Goal: Information Seeking & Learning: Learn about a topic

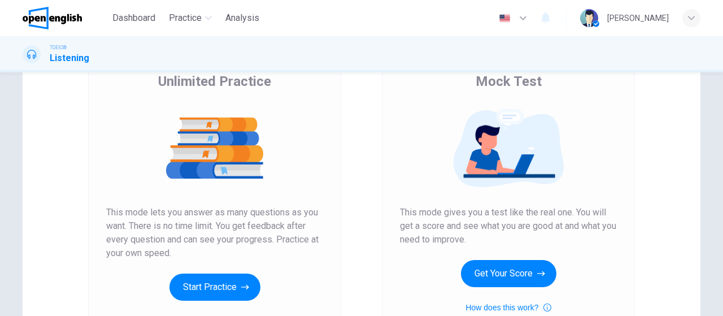
scroll to position [113, 0]
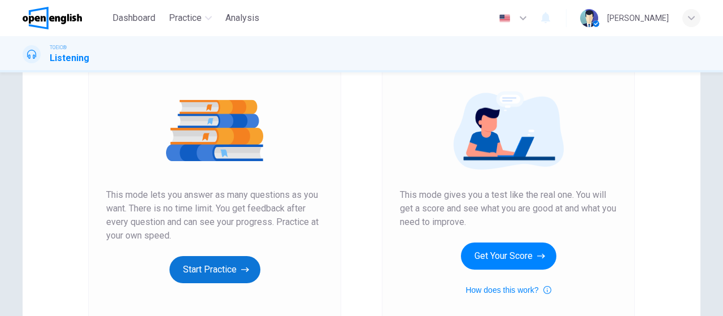
click at [209, 260] on button "Start Practice" at bounding box center [214, 269] width 91 height 27
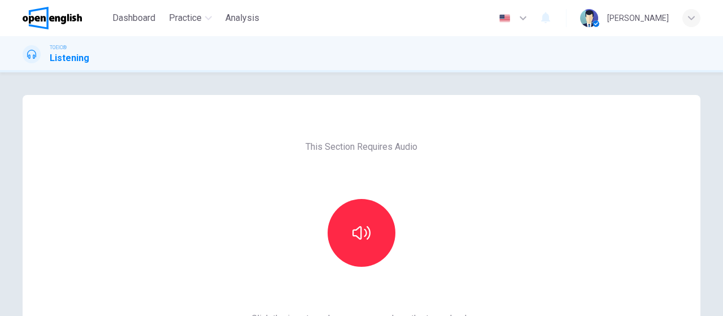
scroll to position [56, 0]
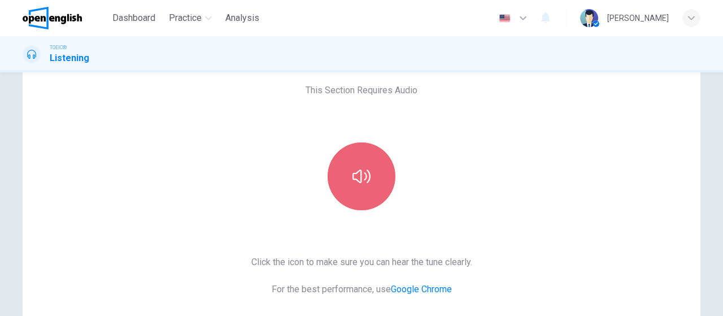
click at [349, 182] on button "button" at bounding box center [362, 176] width 68 height 68
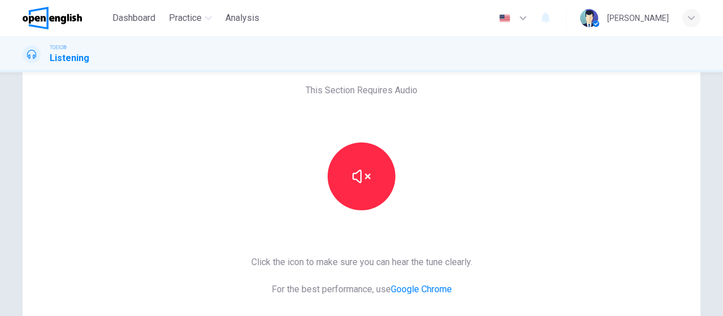
click at [527, 18] on icon "button" at bounding box center [523, 18] width 7 height 4
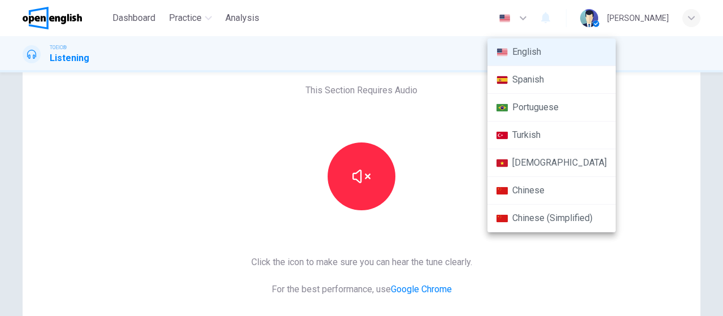
click at [556, 18] on div at bounding box center [361, 158] width 723 height 316
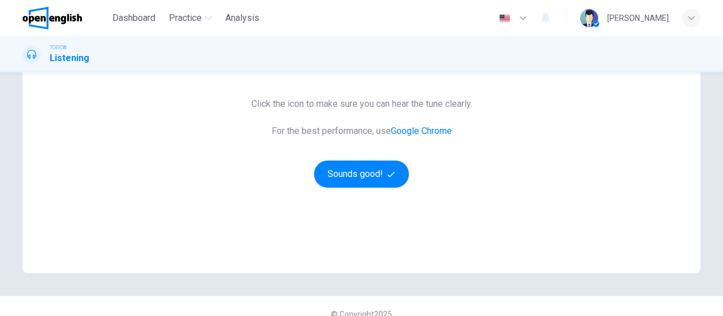
scroll to position [174, 0]
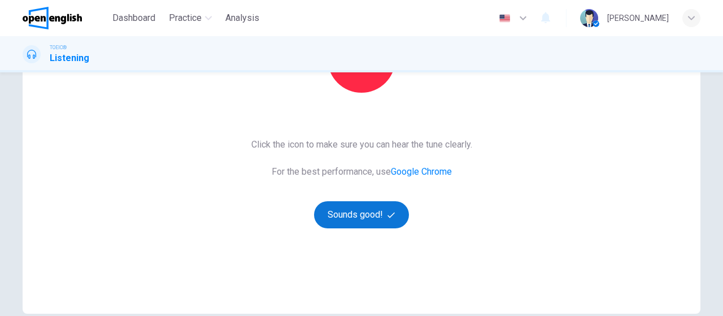
click at [368, 220] on button "Sounds good!" at bounding box center [361, 214] width 95 height 27
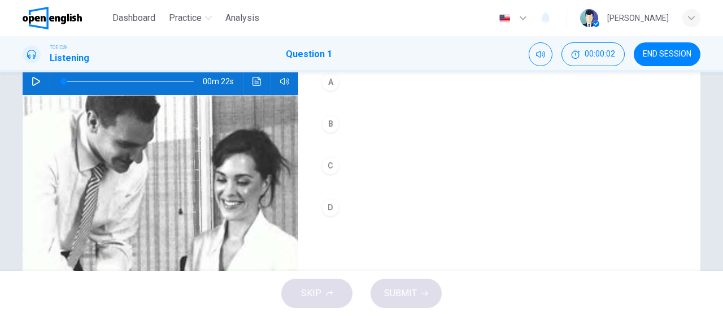
scroll to position [61, 0]
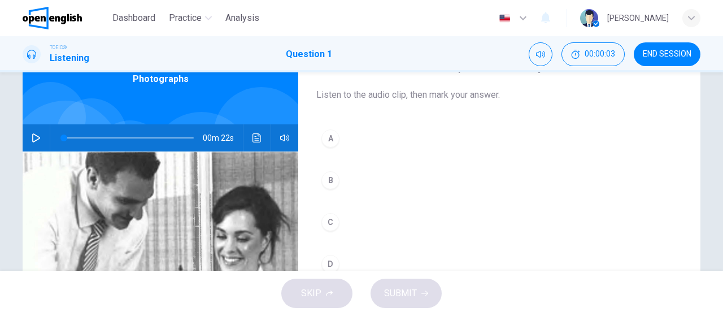
click at [28, 138] on button "button" at bounding box center [36, 137] width 18 height 27
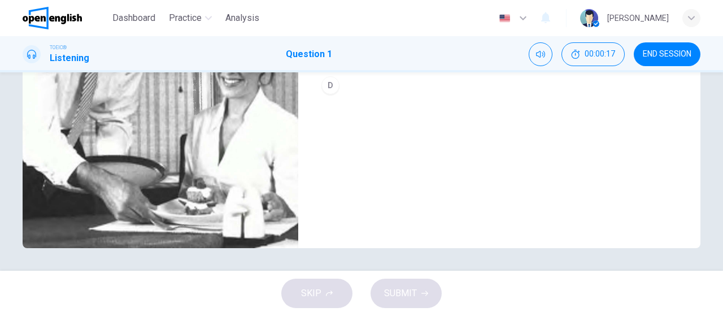
scroll to position [183, 0]
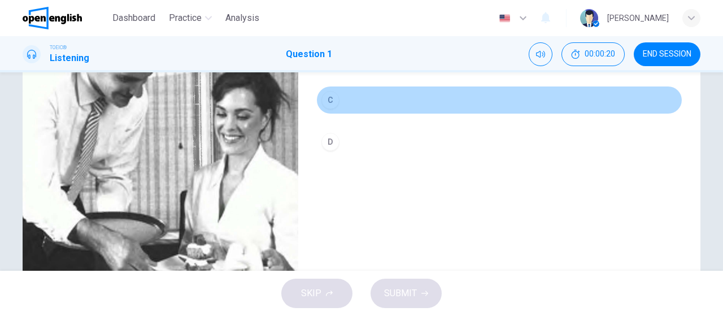
click at [330, 101] on div "C" at bounding box center [330, 100] width 18 height 18
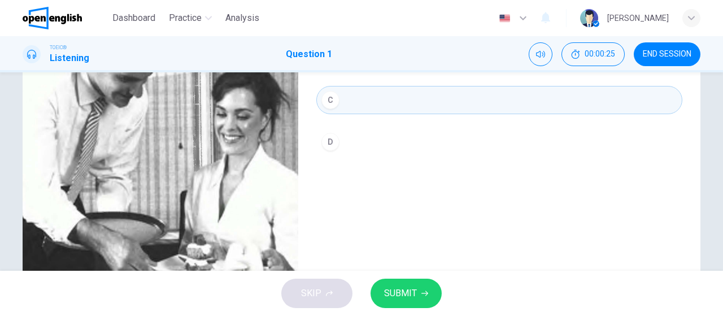
click at [413, 298] on span "SUBMIT" at bounding box center [400, 293] width 33 height 16
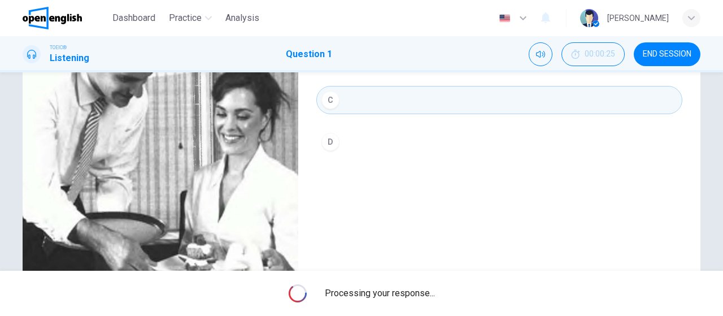
type input "*"
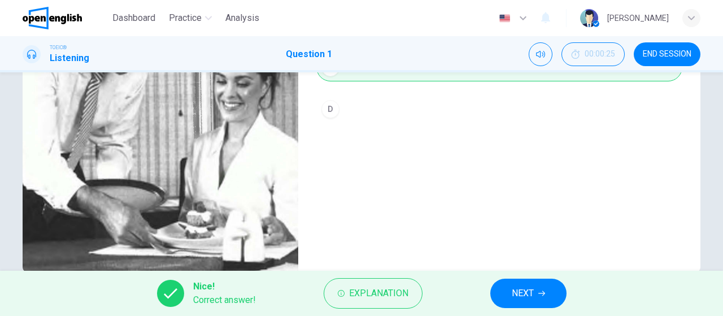
scroll to position [240, 0]
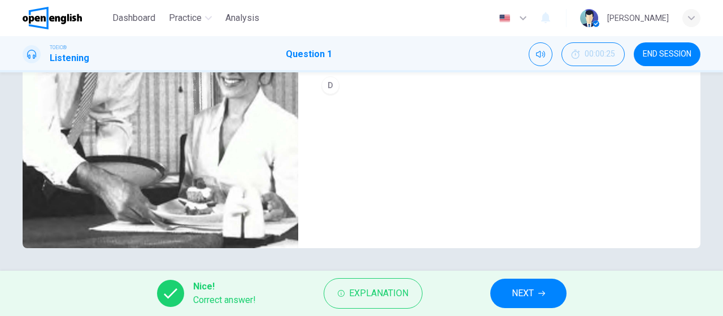
click at [521, 283] on button "NEXT" at bounding box center [528, 293] width 76 height 29
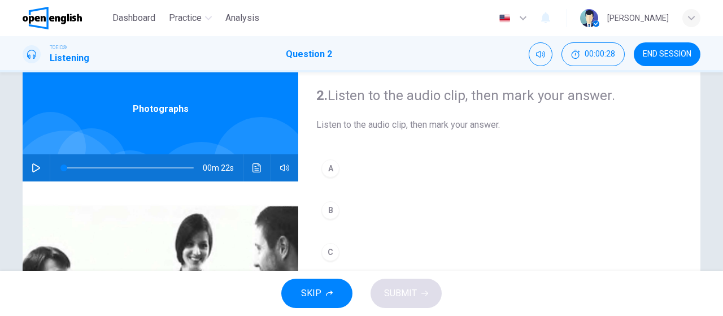
scroll to position [56, 0]
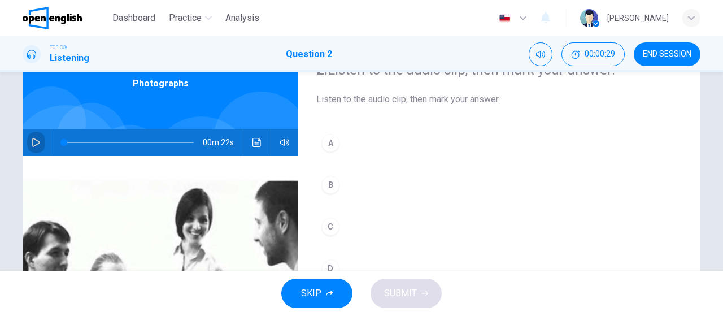
click at [37, 140] on icon "button" at bounding box center [36, 142] width 9 height 9
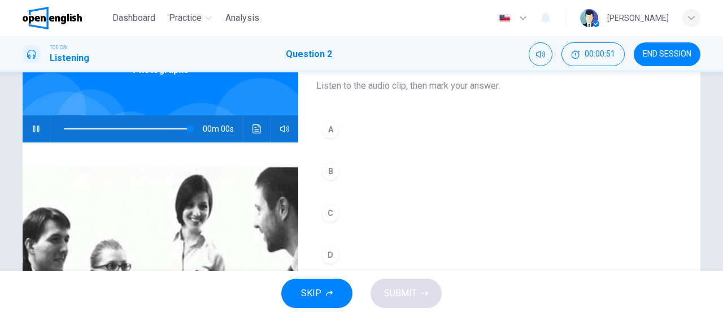
scroll to position [240, 0]
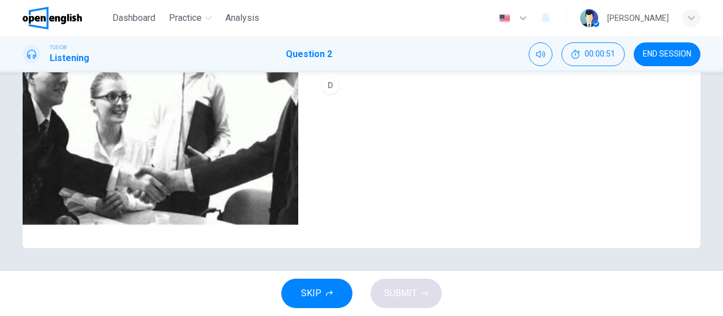
type input "*"
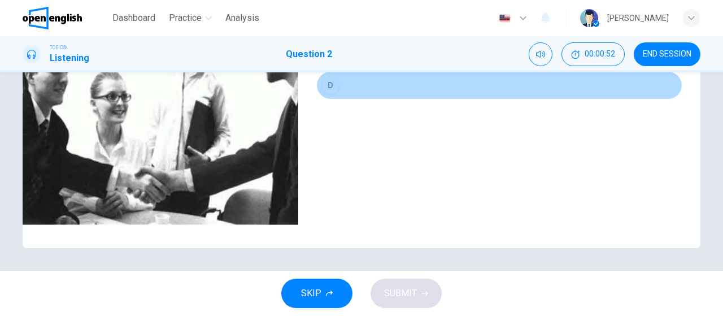
click at [332, 82] on div "D" at bounding box center [330, 85] width 18 height 18
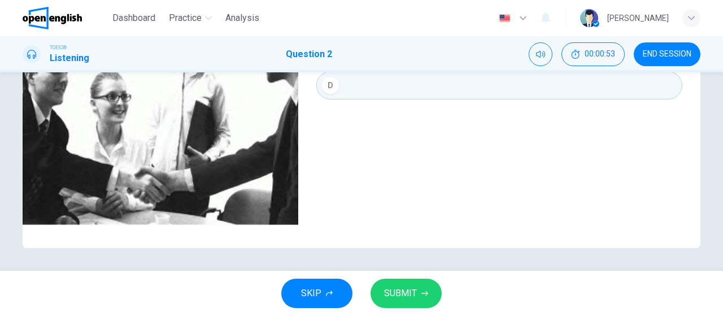
click at [402, 291] on span "SUBMIT" at bounding box center [400, 293] width 33 height 16
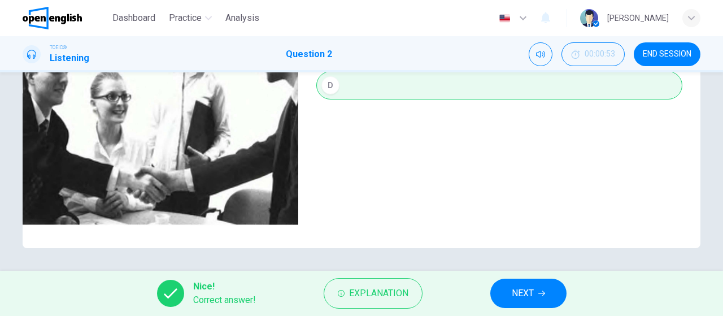
click at [532, 295] on span "NEXT" at bounding box center [523, 293] width 22 height 16
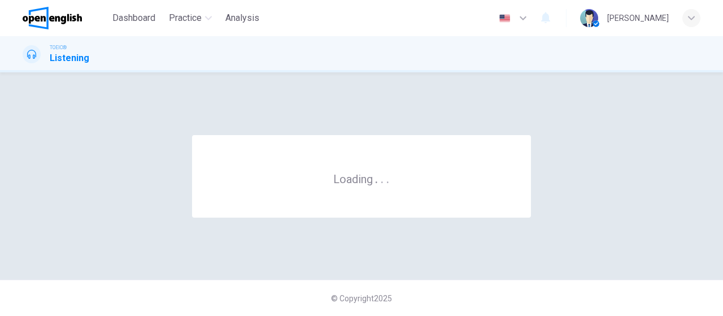
scroll to position [0, 0]
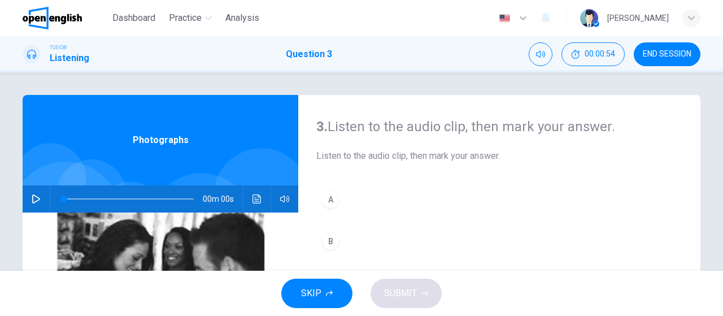
click at [41, 199] on button "button" at bounding box center [36, 198] width 18 height 27
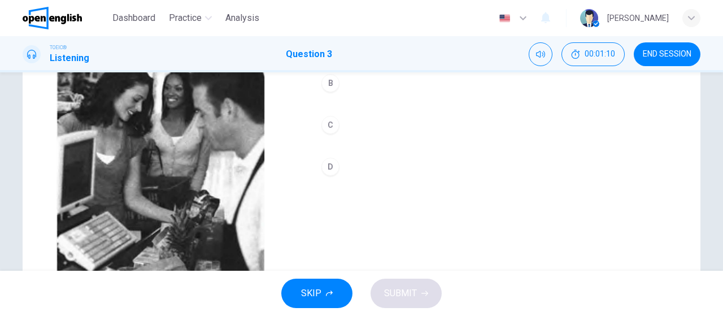
scroll to position [127, 0]
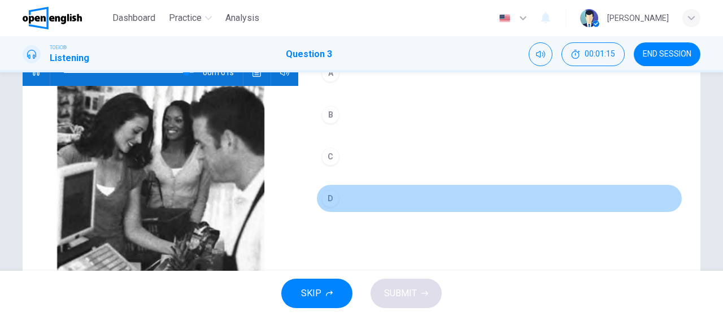
click at [338, 190] on button "D" at bounding box center [499, 198] width 366 height 28
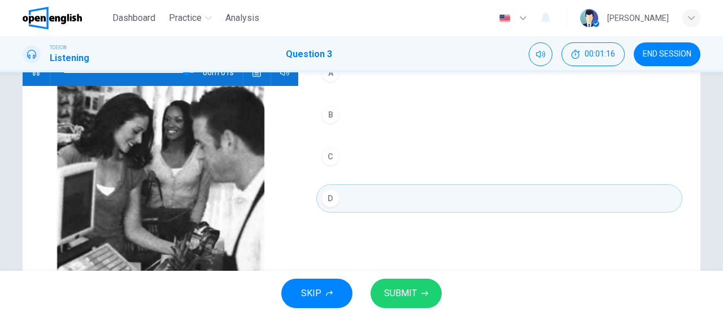
click at [410, 295] on span "SUBMIT" at bounding box center [400, 293] width 33 height 16
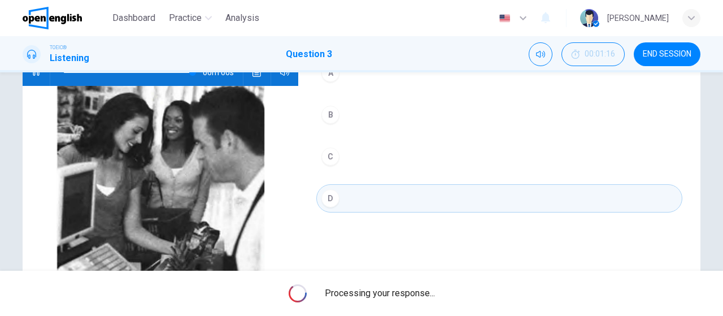
type input "*"
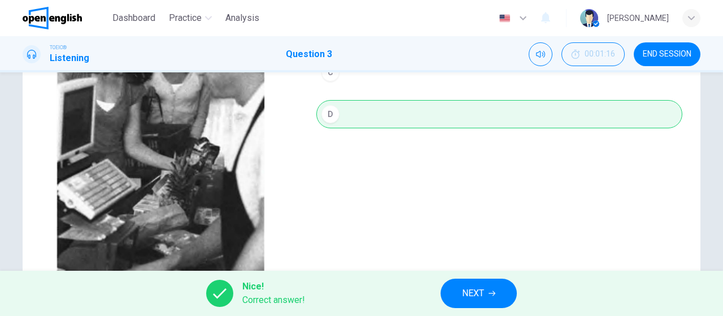
scroll to position [240, 0]
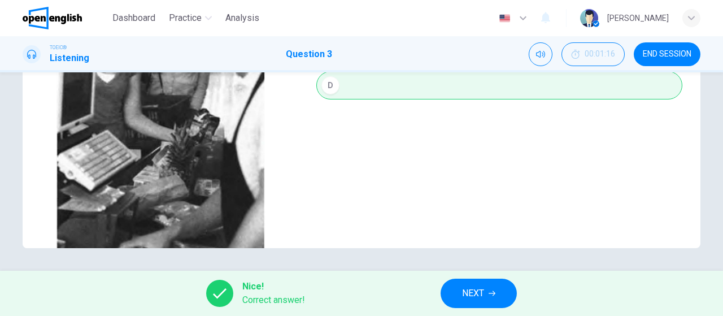
click at [486, 286] on button "NEXT" at bounding box center [479, 293] width 76 height 29
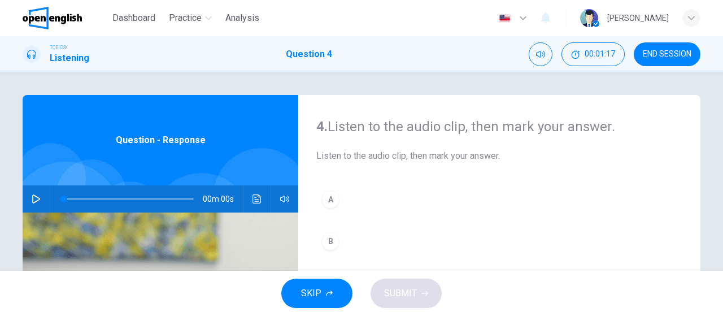
click at [38, 196] on button "button" at bounding box center [36, 198] width 18 height 27
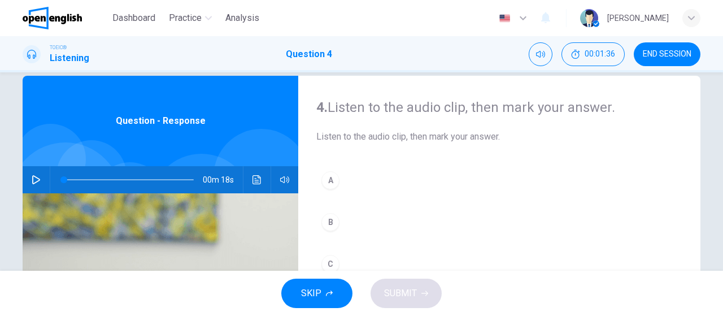
scroll to position [14, 0]
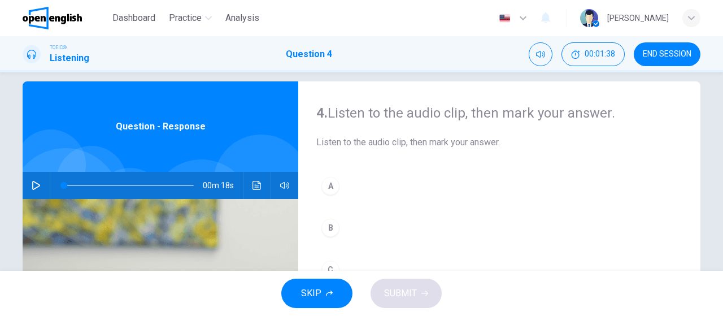
click at [32, 185] on icon "button" at bounding box center [36, 185] width 9 height 9
drag, startPoint x: 119, startPoint y: 186, endPoint x: 63, endPoint y: 195, distance: 56.7
click at [63, 189] on span at bounding box center [66, 185] width 7 height 7
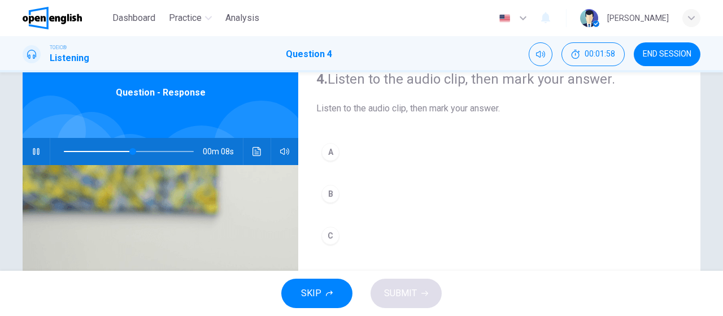
scroll to position [70, 0]
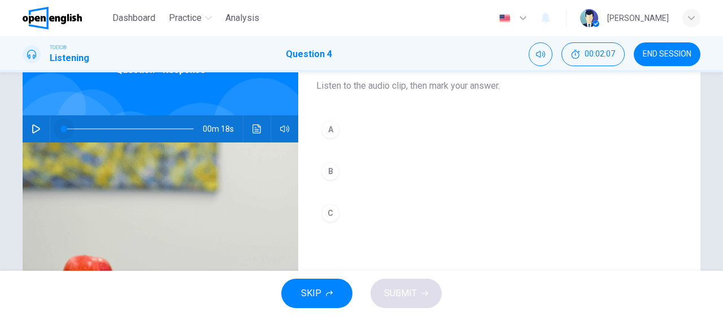
drag, startPoint x: 184, startPoint y: 127, endPoint x: 61, endPoint y: 140, distance: 123.9
click at [64, 137] on span at bounding box center [129, 129] width 130 height 16
click at [36, 133] on icon "button" at bounding box center [36, 128] width 9 height 9
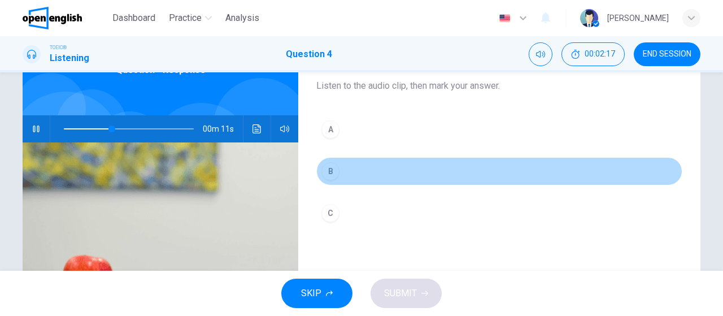
click at [331, 166] on div "B" at bounding box center [330, 171] width 18 height 18
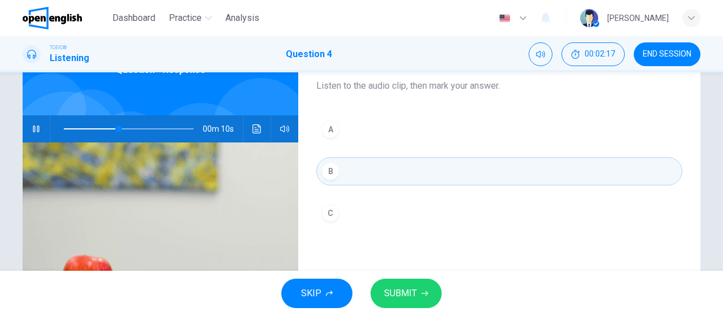
click at [420, 294] on button "SUBMIT" at bounding box center [406, 293] width 71 height 29
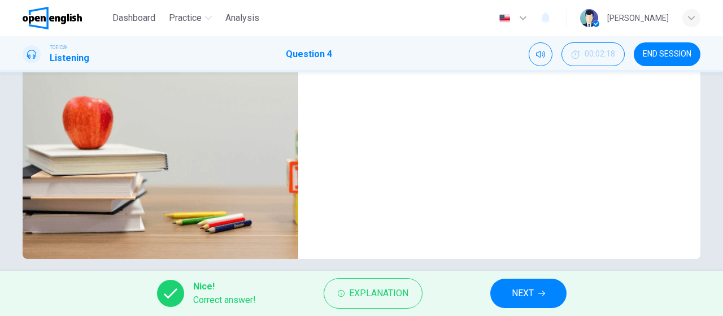
scroll to position [240, 0]
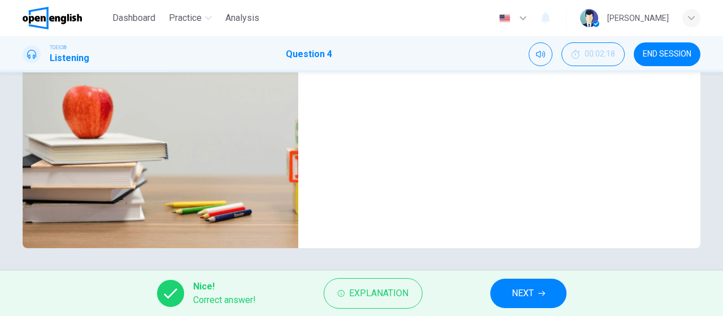
type input "**"
click at [518, 293] on span "NEXT" at bounding box center [523, 293] width 22 height 16
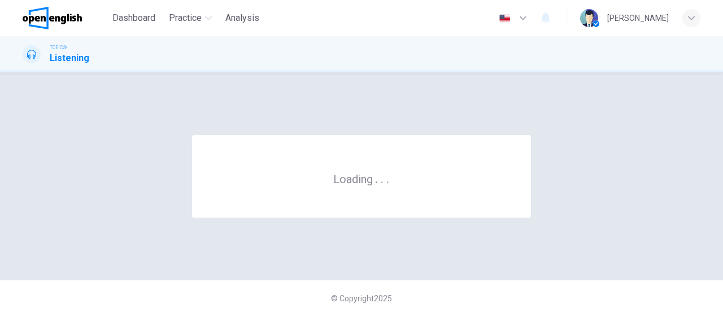
scroll to position [0, 0]
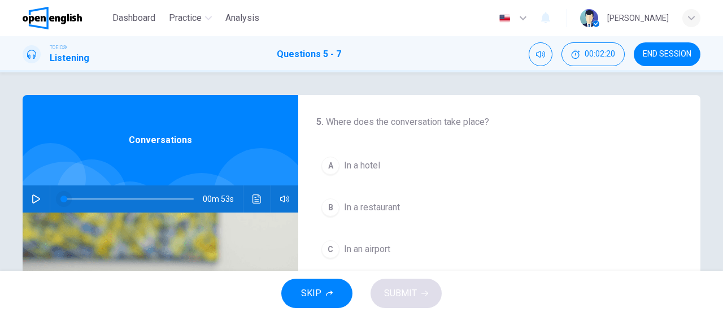
drag, startPoint x: 35, startPoint y: 200, endPoint x: 70, endPoint y: 195, distance: 35.3
click at [36, 200] on icon "button" at bounding box center [36, 198] width 8 height 9
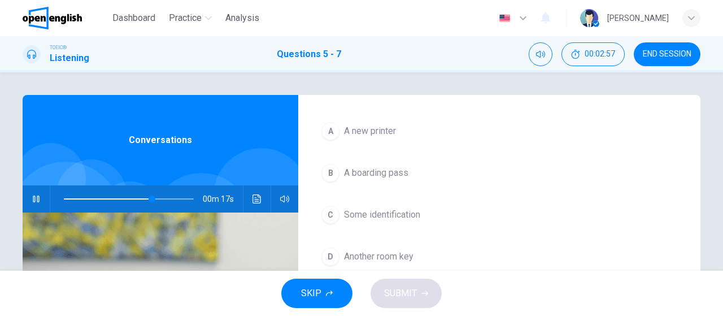
scroll to position [253, 0]
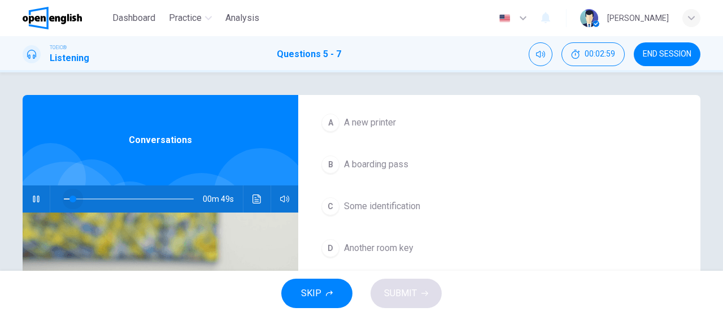
drag, startPoint x: 155, startPoint y: 197, endPoint x: 53, endPoint y: 199, distance: 102.3
click at [69, 199] on span at bounding box center [72, 198] width 7 height 7
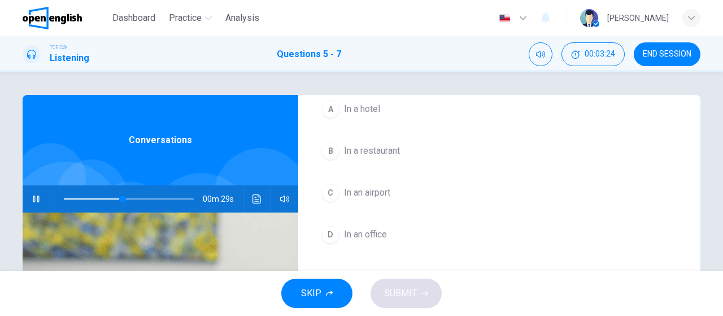
click at [385, 190] on span "In an airport" at bounding box center [367, 193] width 46 height 14
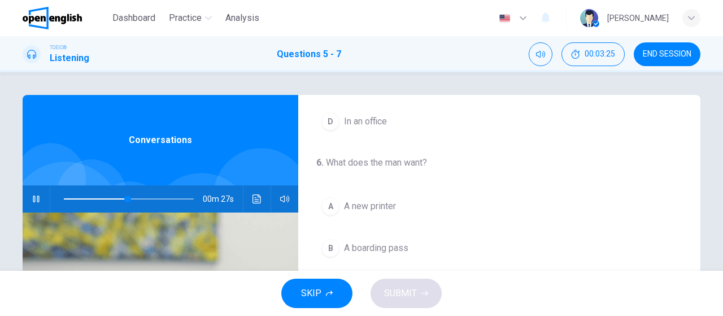
scroll to position [226, 0]
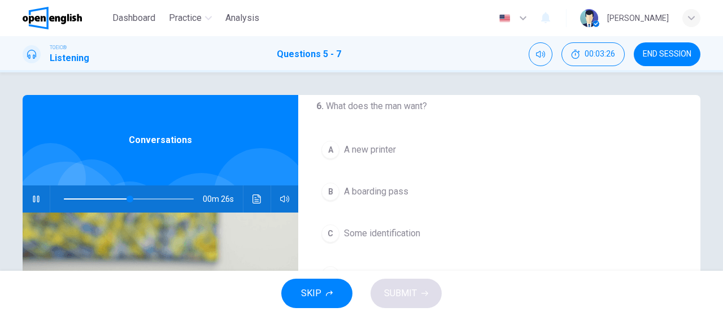
click at [388, 185] on span "A boarding pass" at bounding box center [376, 192] width 64 height 14
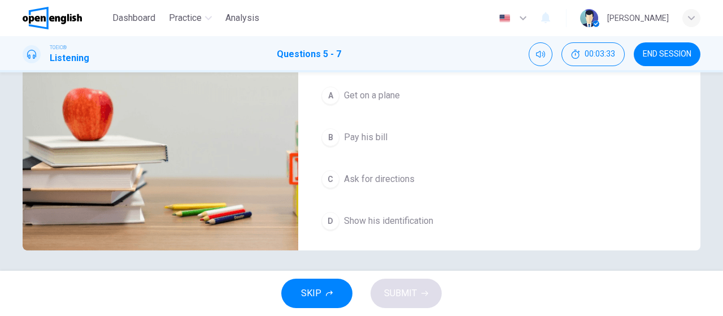
scroll to position [240, 0]
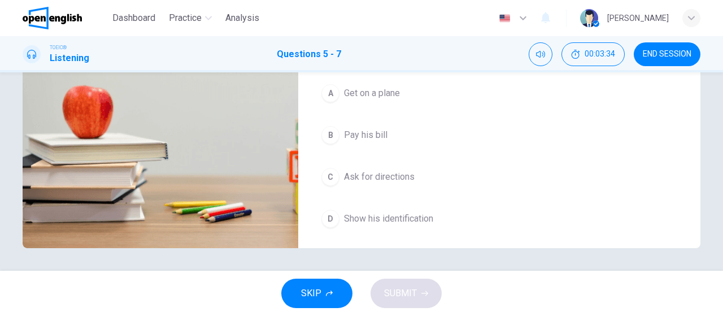
click at [389, 220] on span "Show his identification" at bounding box center [388, 219] width 89 height 14
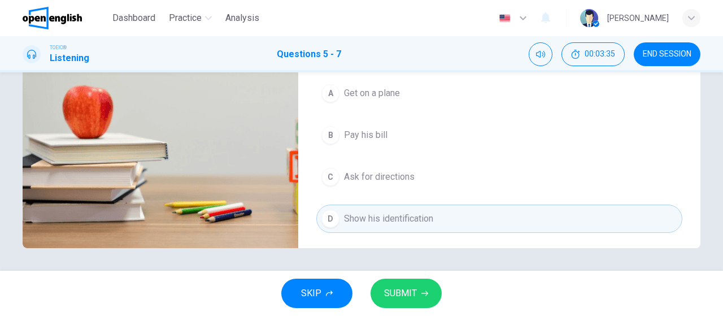
click at [406, 290] on span "SUBMIT" at bounding box center [400, 293] width 33 height 16
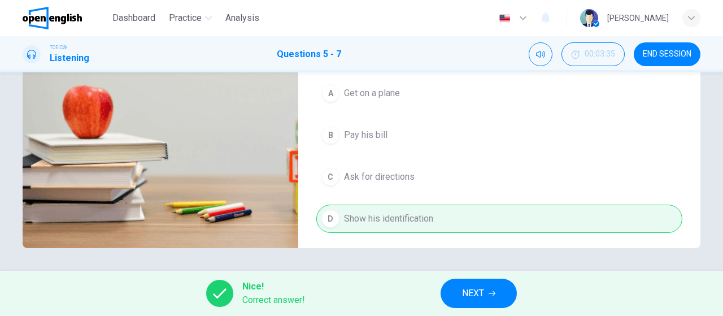
type input "**"
click at [458, 289] on button "NEXT" at bounding box center [479, 293] width 76 height 29
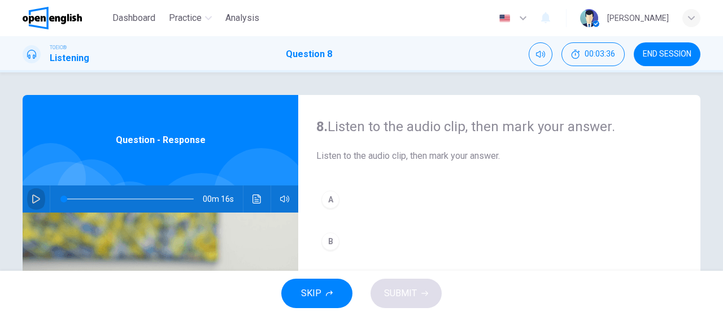
click at [32, 198] on icon "button" at bounding box center [36, 198] width 9 height 9
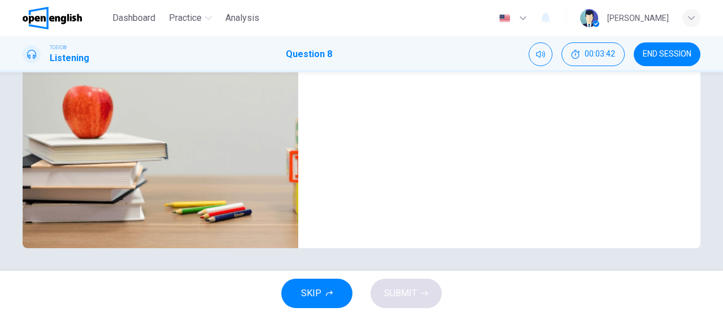
scroll to position [14, 0]
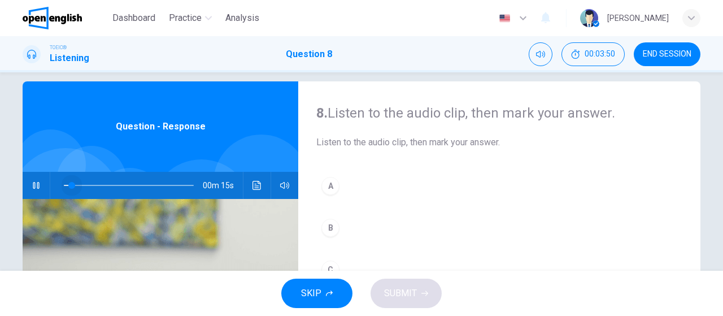
drag, startPoint x: 94, startPoint y: 184, endPoint x: 68, endPoint y: 184, distance: 26.0
click at [68, 184] on span at bounding box center [71, 185] width 7 height 7
drag, startPoint x: 79, startPoint y: 185, endPoint x: 64, endPoint y: 186, distance: 14.8
click at [64, 186] on span at bounding box center [66, 185] width 7 height 7
drag, startPoint x: 98, startPoint y: 186, endPoint x: 65, endPoint y: 196, distance: 34.7
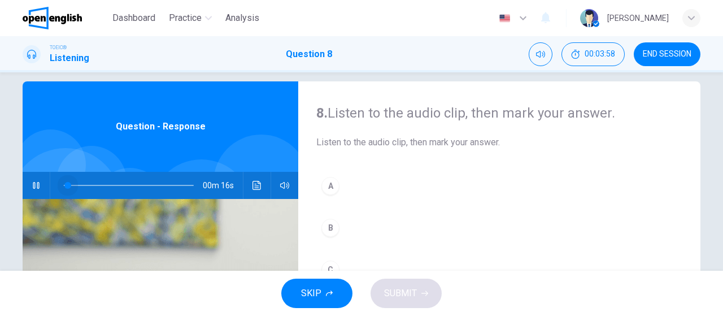
click at [64, 189] on span at bounding box center [67, 185] width 7 height 7
drag, startPoint x: 63, startPoint y: 185, endPoint x: 56, endPoint y: 189, distance: 8.3
click at [60, 188] on span at bounding box center [63, 185] width 7 height 7
drag, startPoint x: 77, startPoint y: 186, endPoint x: 46, endPoint y: 192, distance: 31.5
click at [46, 192] on div "00m 16s" at bounding box center [161, 185] width 276 height 27
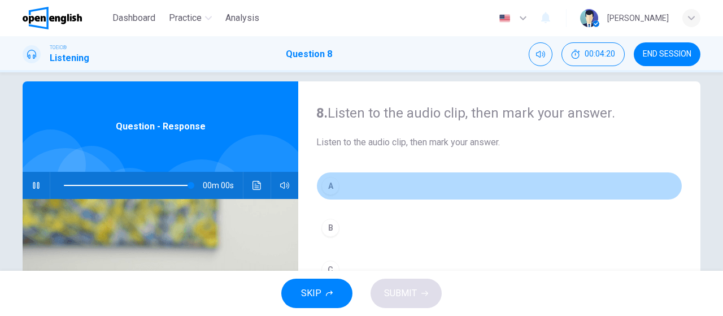
click at [384, 186] on button "A" at bounding box center [499, 186] width 366 height 28
type input "*"
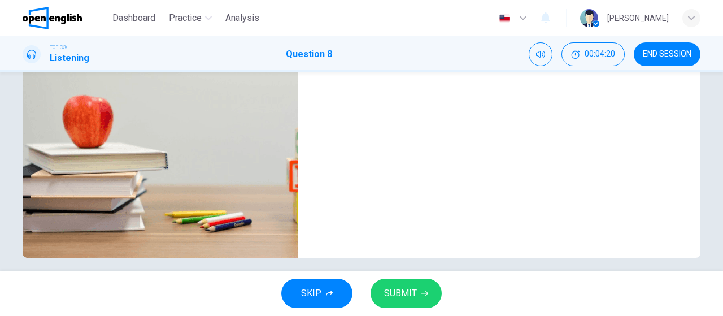
scroll to position [240, 0]
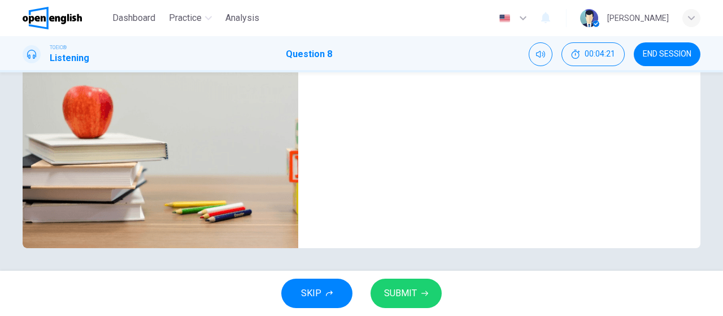
click at [397, 290] on span "SUBMIT" at bounding box center [400, 293] width 33 height 16
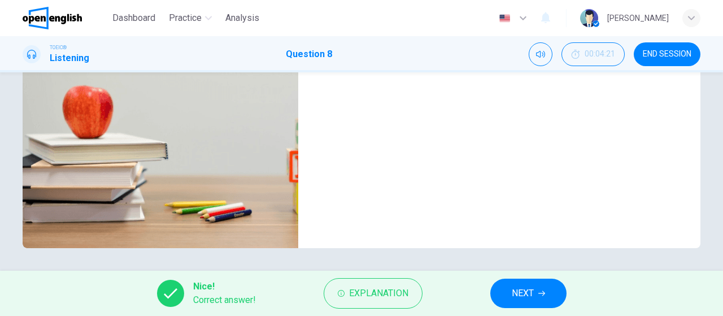
click at [531, 289] on span "NEXT" at bounding box center [523, 293] width 22 height 16
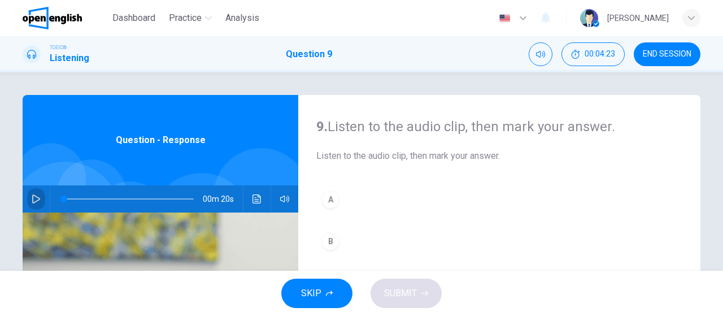
click at [33, 198] on icon "button" at bounding box center [36, 198] width 9 height 9
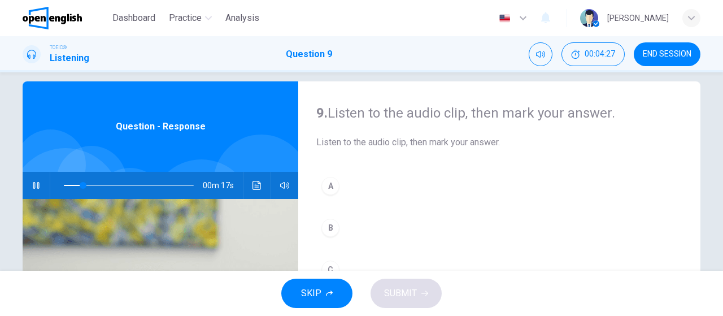
scroll to position [70, 0]
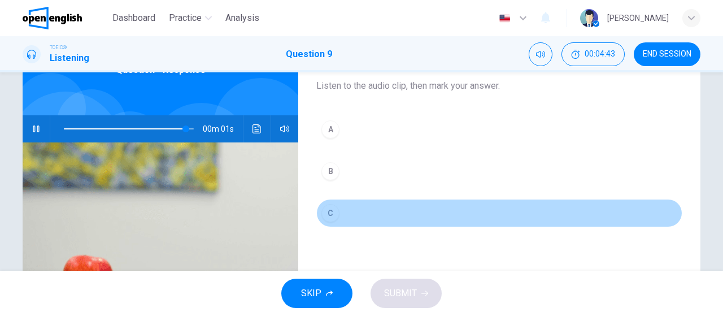
click at [347, 210] on button "C" at bounding box center [499, 213] width 366 height 28
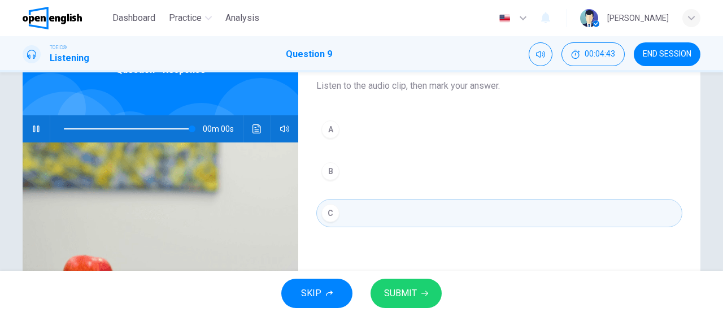
type input "*"
click at [389, 281] on button "SUBMIT" at bounding box center [406, 293] width 71 height 29
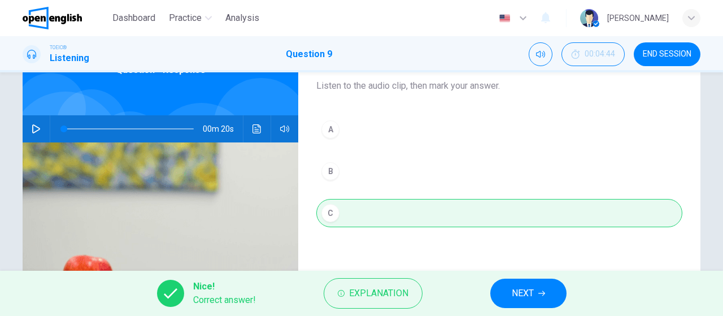
click at [510, 299] on button "NEXT" at bounding box center [528, 293] width 76 height 29
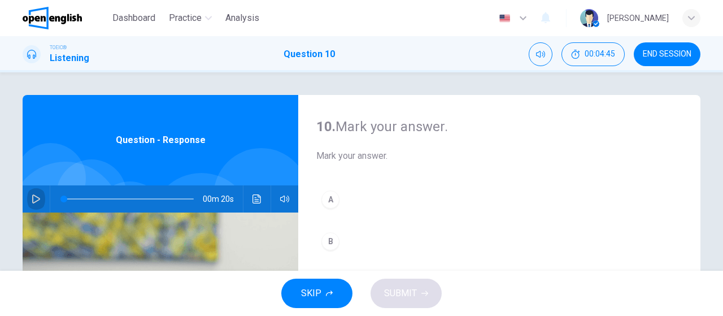
click at [38, 200] on button "button" at bounding box center [36, 198] width 18 height 27
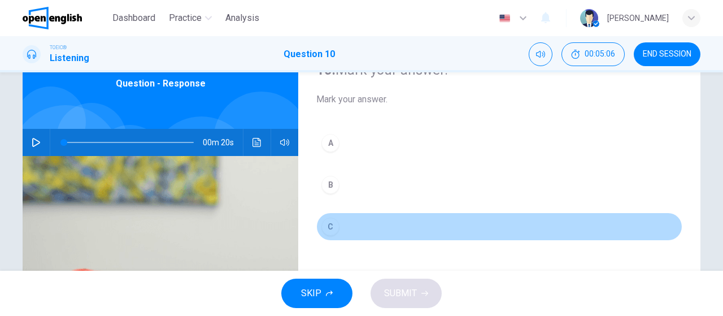
click at [356, 222] on button "C" at bounding box center [499, 226] width 366 height 28
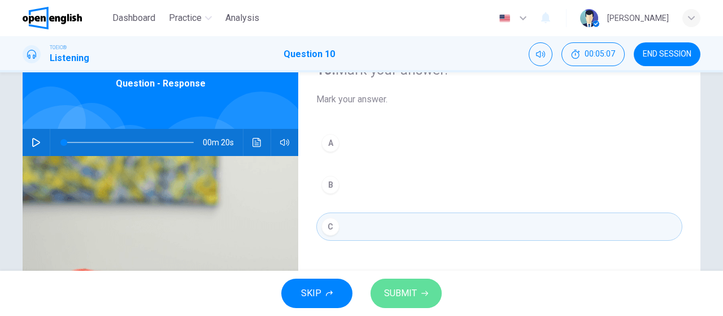
click at [392, 291] on span "SUBMIT" at bounding box center [400, 293] width 33 height 16
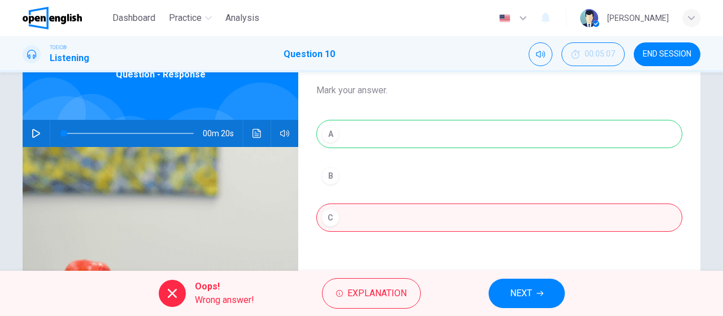
scroll to position [0, 0]
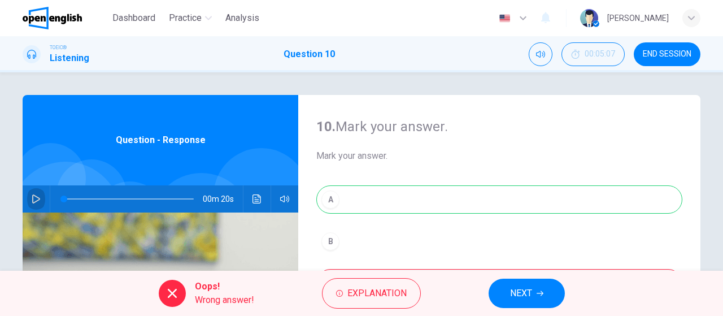
click at [33, 195] on icon "button" at bounding box center [36, 198] width 9 height 9
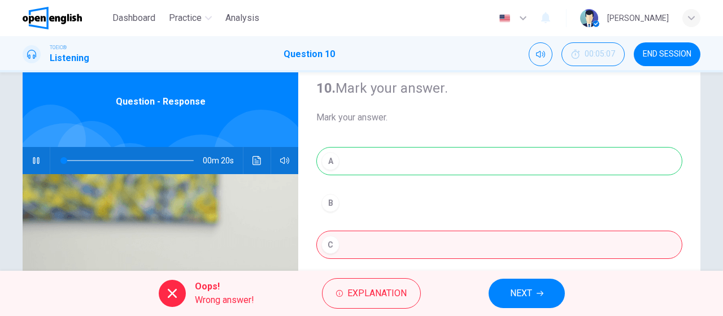
scroll to position [56, 0]
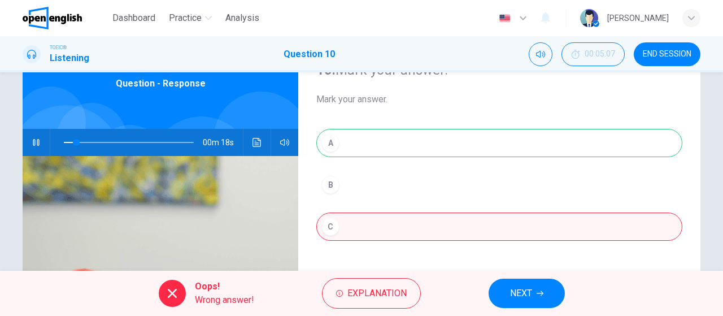
click at [176, 292] on icon at bounding box center [173, 293] width 14 height 14
click at [429, 187] on div "A B C" at bounding box center [499, 196] width 366 height 134
click at [320, 172] on div "A B C" at bounding box center [499, 196] width 366 height 134
click at [369, 197] on div "A B C" at bounding box center [499, 196] width 366 height 134
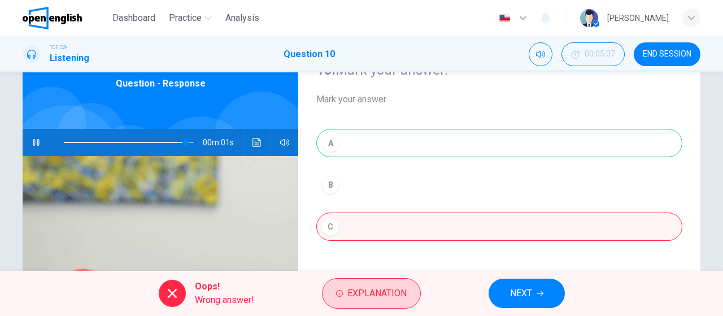
click at [385, 297] on span "Explanation" at bounding box center [376, 293] width 59 height 16
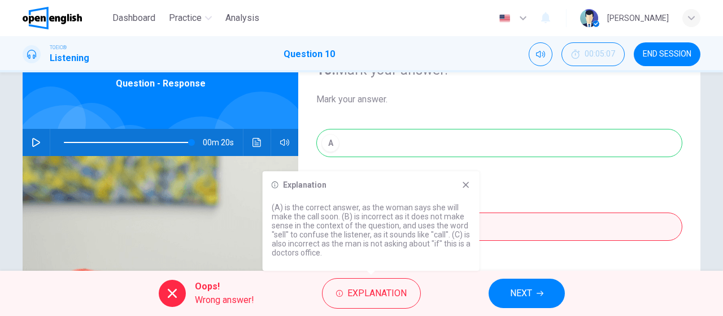
type input "*"
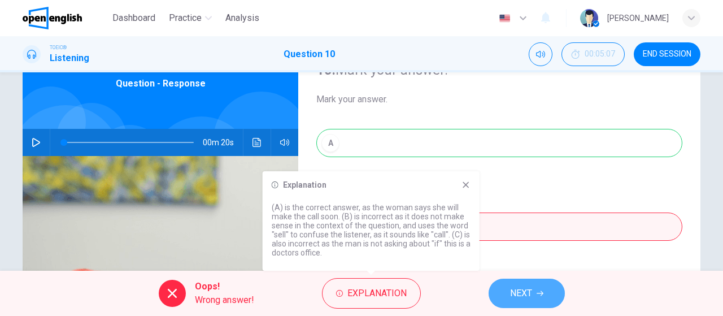
click at [519, 289] on span "NEXT" at bounding box center [521, 293] width 22 height 16
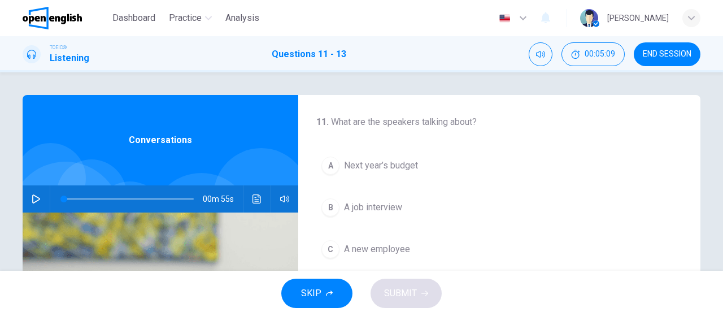
click at [33, 199] on icon "button" at bounding box center [36, 198] width 9 height 9
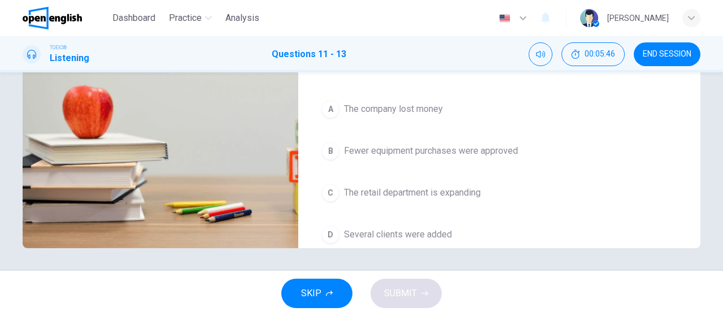
scroll to position [70, 0]
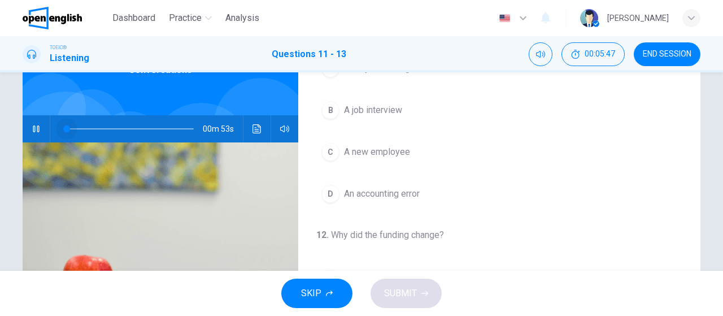
drag, startPoint x: 145, startPoint y: 130, endPoint x: 56, endPoint y: 132, distance: 88.7
click at [50, 134] on div at bounding box center [126, 128] width 153 height 27
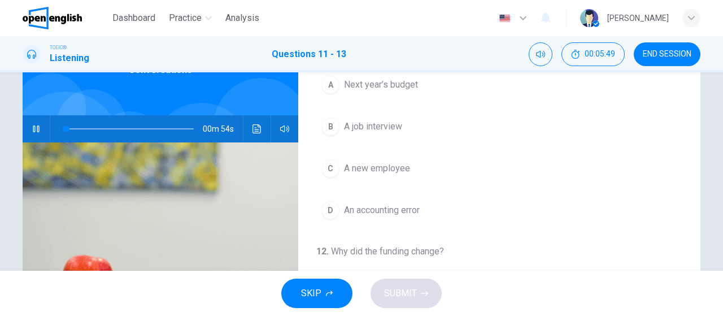
scroll to position [0, 0]
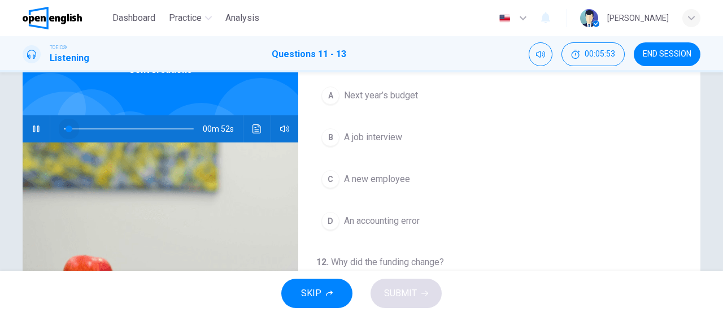
drag, startPoint x: 69, startPoint y: 126, endPoint x: 61, endPoint y: 125, distance: 8.0
click at [66, 125] on span at bounding box center [69, 128] width 7 height 7
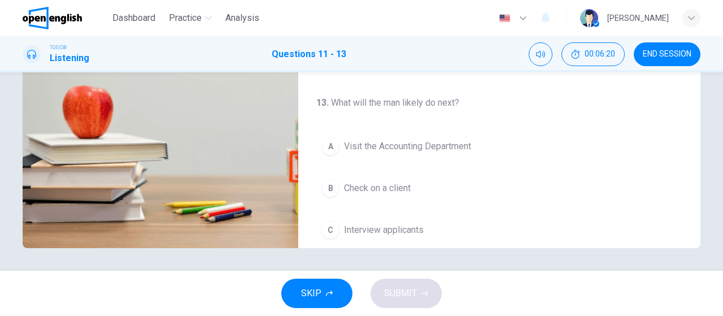
scroll to position [253, 0]
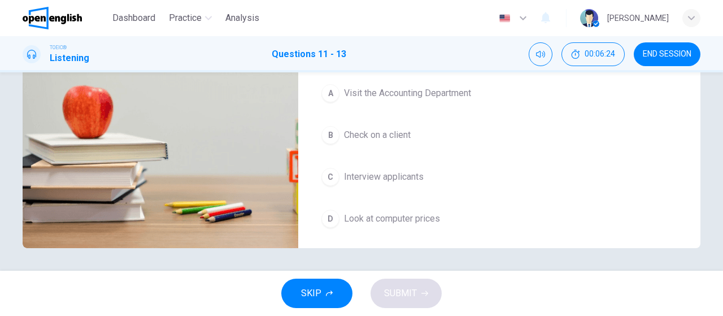
click at [438, 206] on button "D Look at computer prices" at bounding box center [499, 219] width 366 height 28
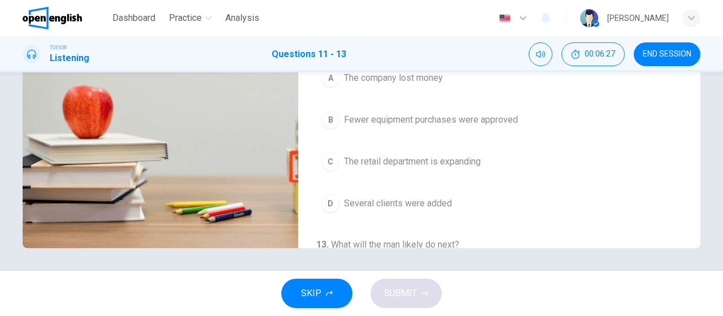
scroll to position [84, 0]
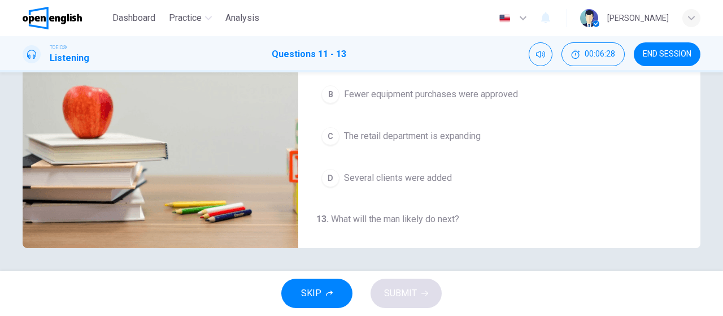
click at [443, 173] on span "Several clients were added" at bounding box center [398, 178] width 108 height 14
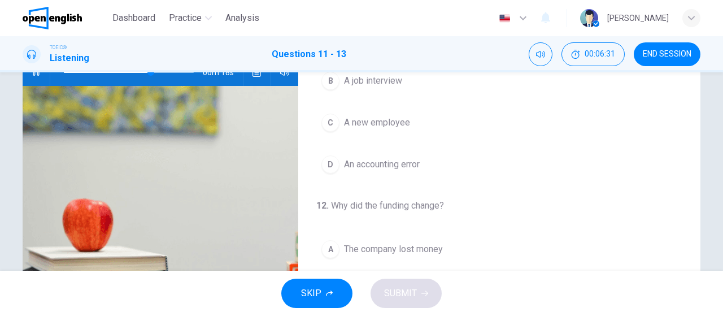
scroll to position [70, 0]
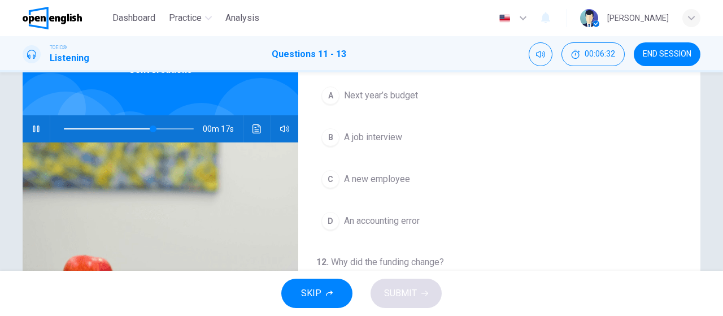
click at [398, 103] on button "A Next year’s budget" at bounding box center [499, 95] width 366 height 28
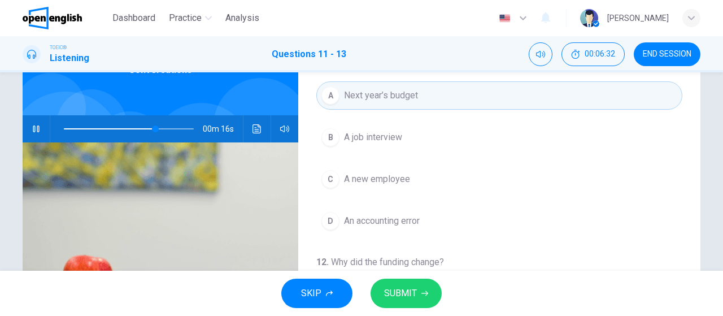
click at [403, 308] on button "SUBMIT" at bounding box center [406, 293] width 71 height 29
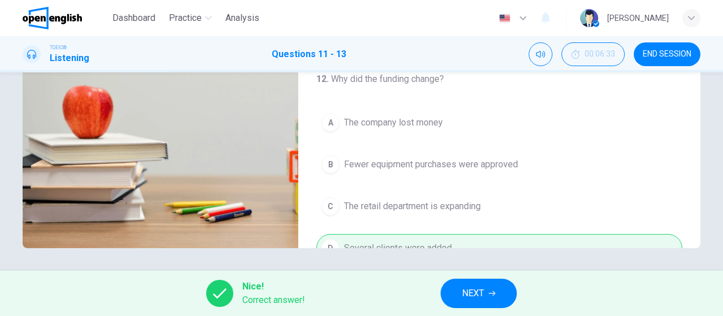
scroll to position [0, 0]
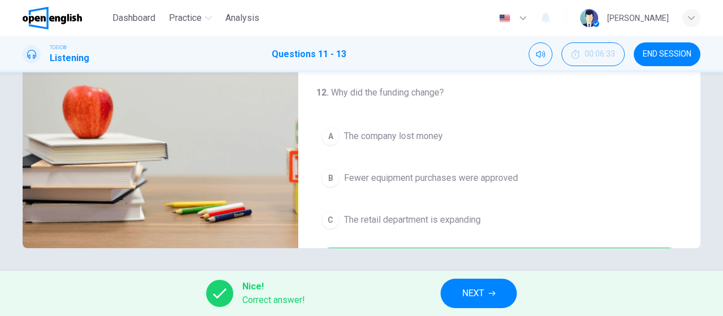
type input "**"
click at [484, 287] on span "NEXT" at bounding box center [473, 293] width 22 height 16
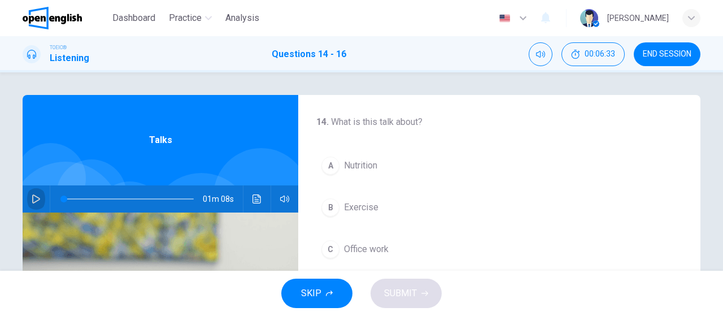
click at [32, 196] on icon "button" at bounding box center [36, 198] width 9 height 9
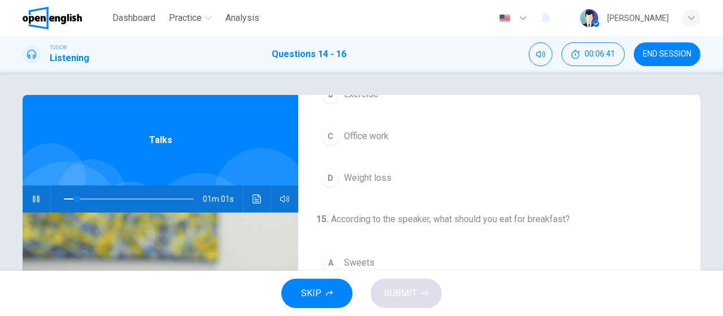
scroll to position [56, 0]
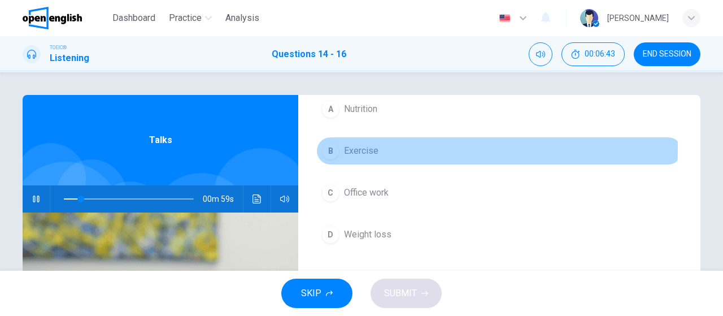
click at [365, 148] on span "Exercise" at bounding box center [361, 151] width 34 height 14
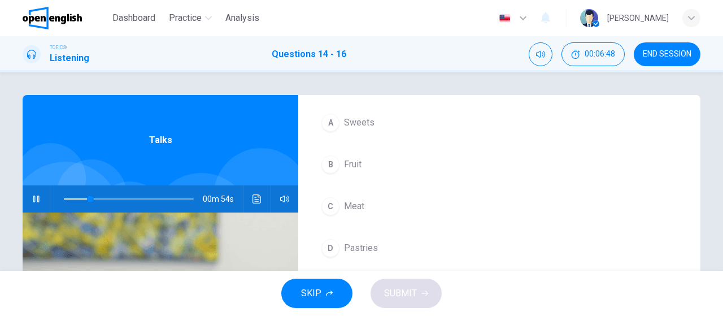
scroll to position [253, 0]
click at [359, 164] on button "B Fruit" at bounding box center [499, 164] width 366 height 28
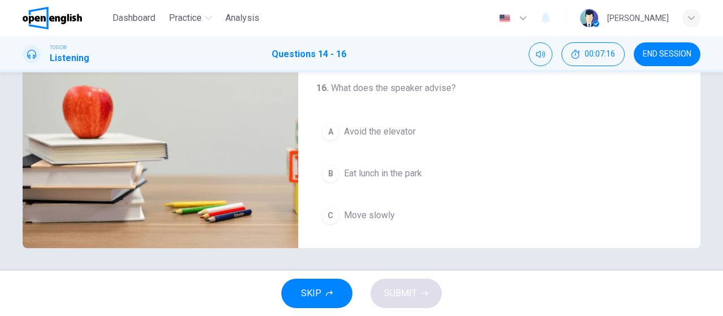
scroll to position [197, 0]
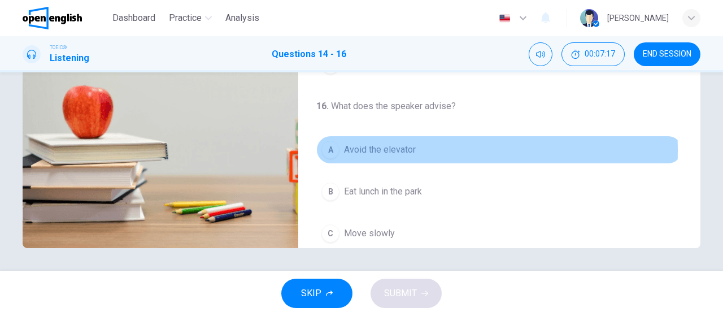
click at [390, 147] on span "Avoid the elevator" at bounding box center [380, 150] width 72 height 14
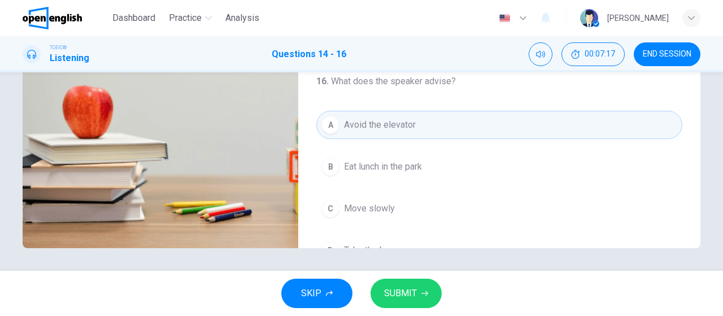
scroll to position [253, 0]
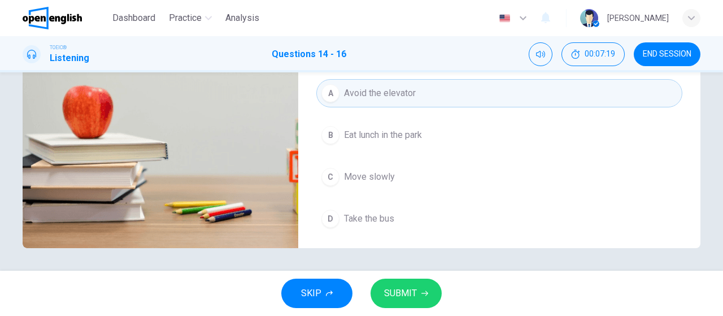
drag, startPoint x: 403, startPoint y: 293, endPoint x: 399, endPoint y: 283, distance: 10.7
click at [402, 293] on span "SUBMIT" at bounding box center [400, 293] width 33 height 16
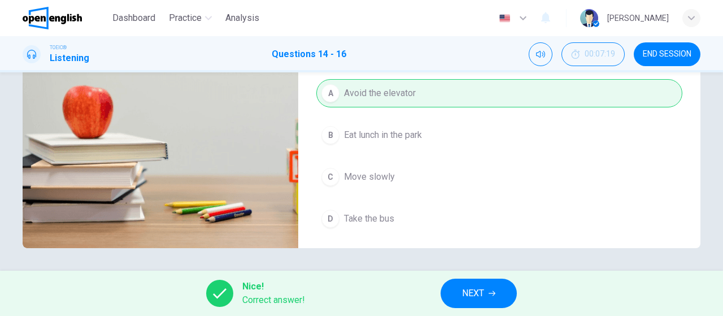
type input "**"
drag, startPoint x: 473, startPoint y: 293, endPoint x: 475, endPoint y: 277, distance: 15.9
click at [472, 293] on span "NEXT" at bounding box center [473, 293] width 22 height 16
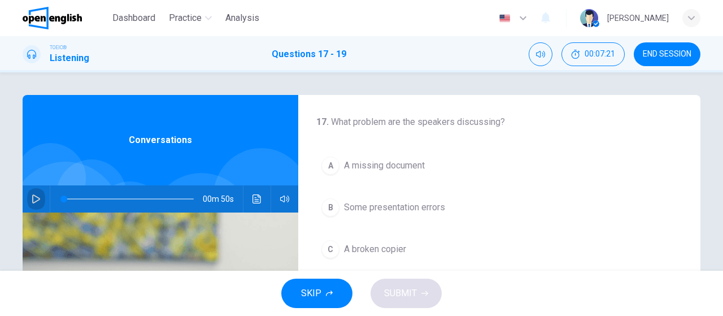
click at [32, 197] on icon "button" at bounding box center [36, 198] width 9 height 9
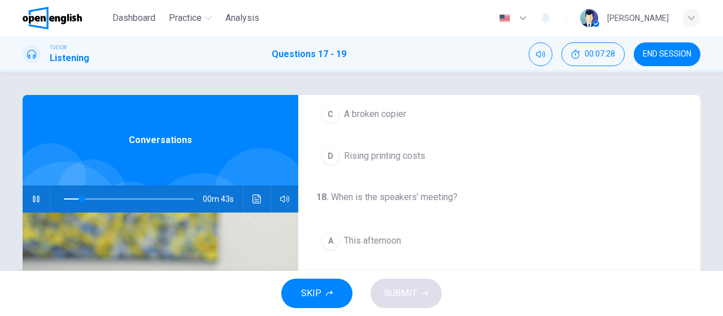
scroll to position [169, 0]
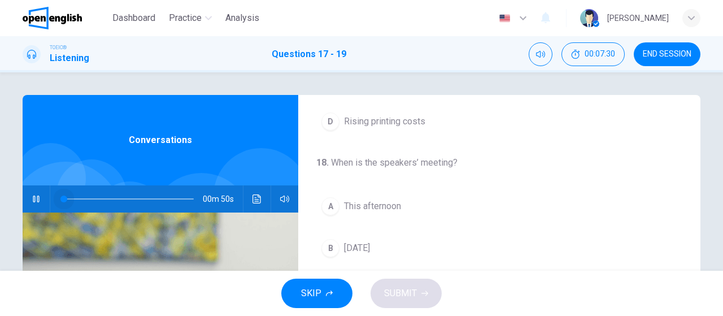
drag, startPoint x: 68, startPoint y: 198, endPoint x: 60, endPoint y: 199, distance: 7.9
click at [60, 199] on span at bounding box center [63, 198] width 7 height 7
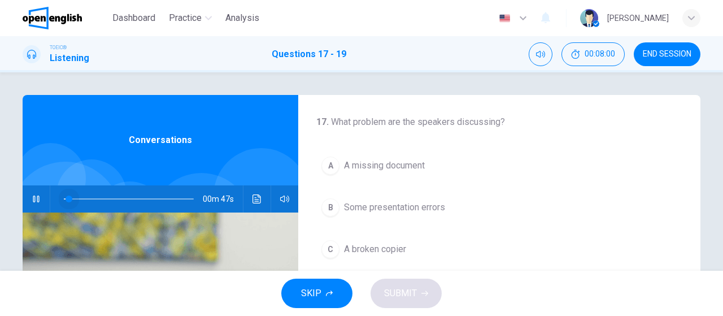
drag, startPoint x: 136, startPoint y: 197, endPoint x: 61, endPoint y: 206, distance: 75.2
click at [66, 202] on span at bounding box center [69, 198] width 7 height 7
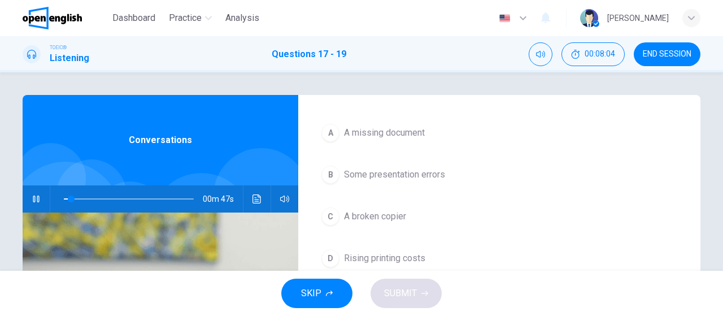
scroll to position [56, 0]
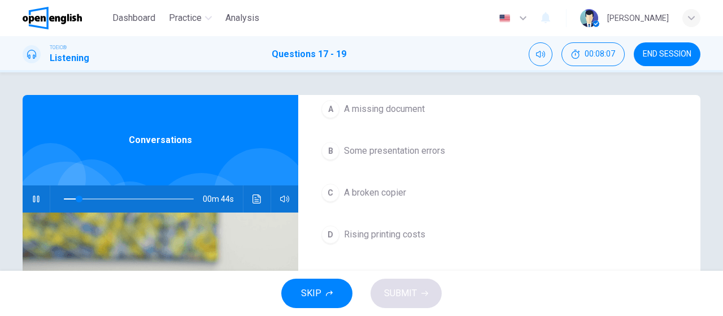
click at [352, 189] on span "A broken copier" at bounding box center [375, 193] width 62 height 14
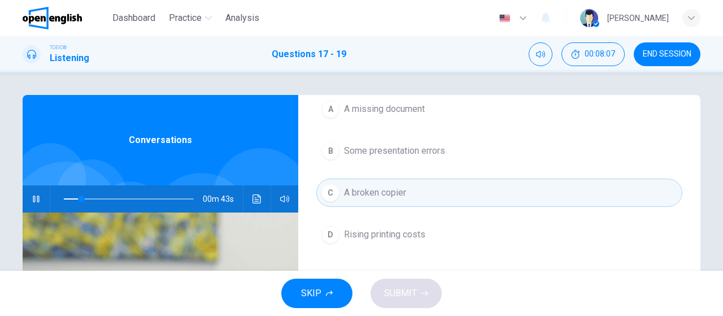
scroll to position [113, 0]
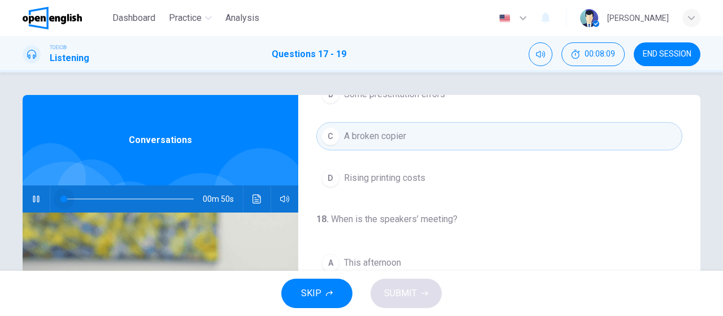
drag, startPoint x: 82, startPoint y: 198, endPoint x: 55, endPoint y: 199, distance: 27.1
click at [60, 199] on span at bounding box center [63, 198] width 7 height 7
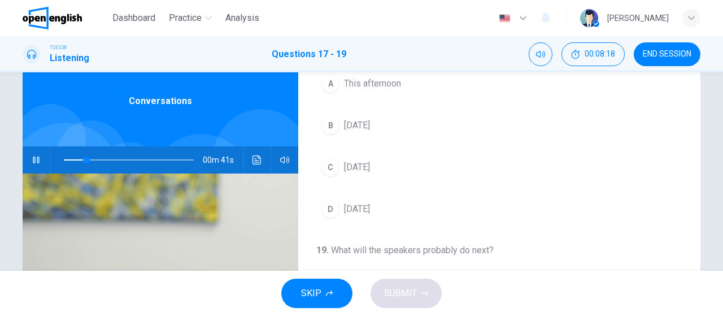
scroll to position [56, 0]
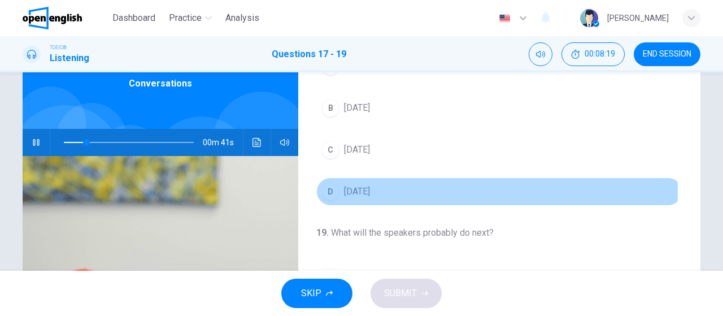
click at [403, 188] on button "D [DATE]" at bounding box center [499, 191] width 366 height 28
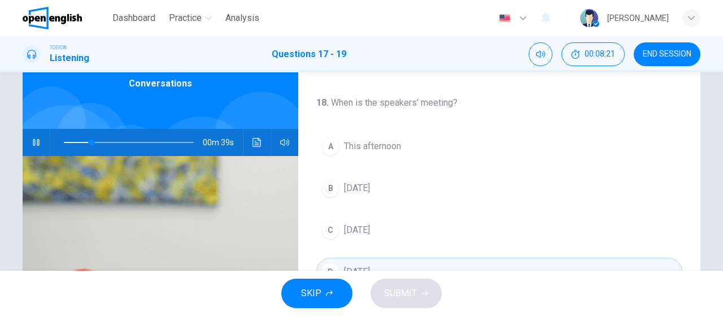
scroll to position [197, 0]
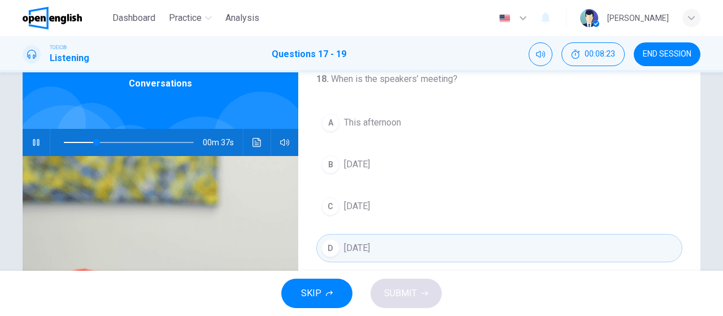
click at [430, 195] on button "C [DATE]" at bounding box center [499, 206] width 366 height 28
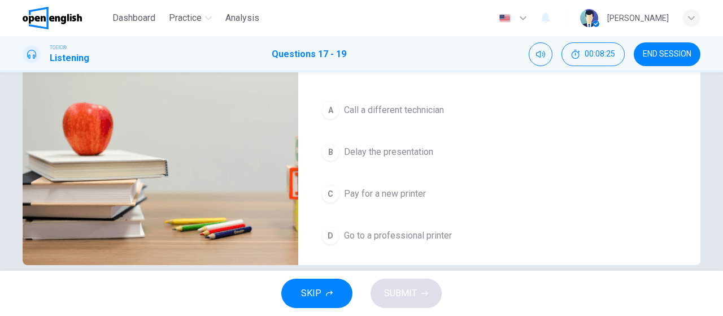
scroll to position [226, 0]
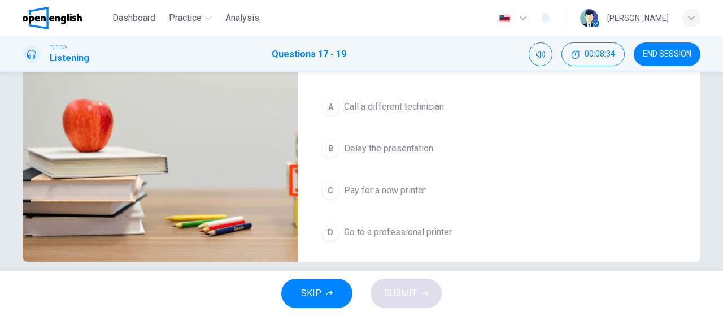
click at [414, 228] on span "Go to a professional printer" at bounding box center [398, 232] width 108 height 14
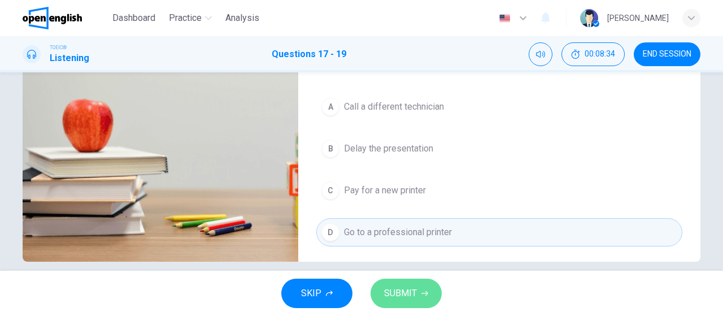
click at [410, 284] on button "SUBMIT" at bounding box center [406, 293] width 71 height 29
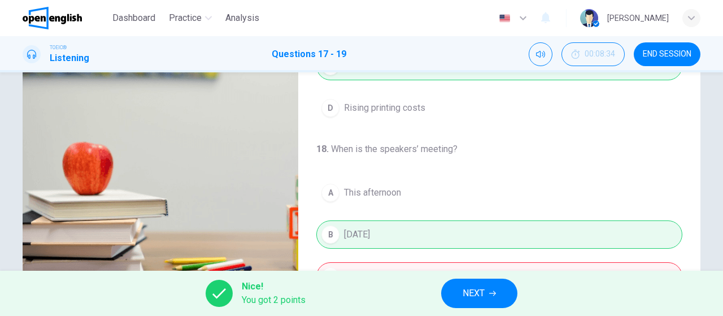
scroll to position [70, 0]
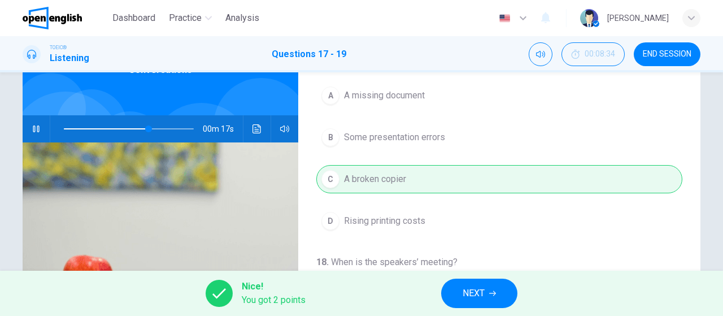
click at [71, 128] on span at bounding box center [129, 129] width 130 height 16
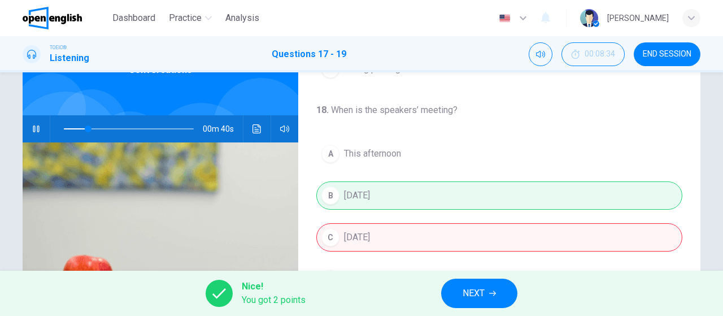
scroll to position [169, 0]
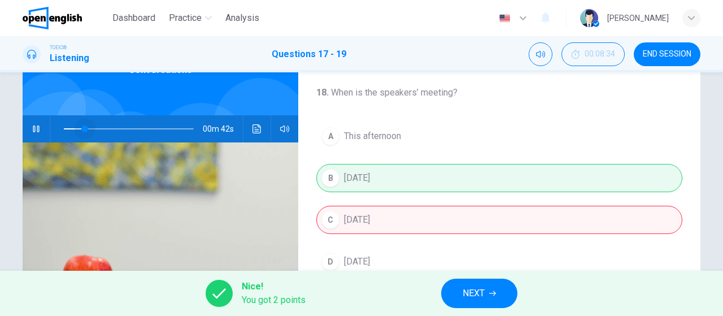
drag, startPoint x: 90, startPoint y: 129, endPoint x: 82, endPoint y: 126, distance: 8.9
click at [82, 126] on span at bounding box center [84, 128] width 7 height 7
type input "**"
click at [493, 289] on button "NEXT" at bounding box center [479, 293] width 76 height 29
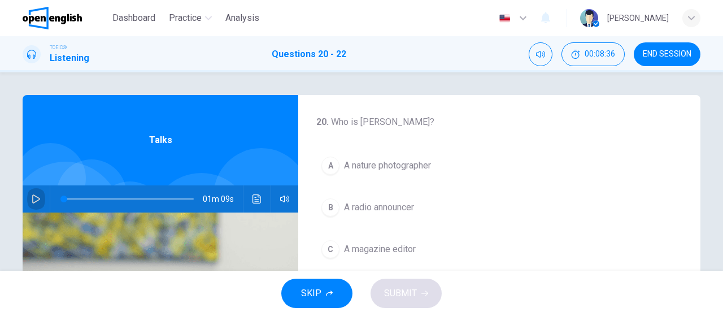
click at [33, 195] on icon "button" at bounding box center [36, 198] width 9 height 9
click at [425, 166] on span "A nature photographer" at bounding box center [387, 166] width 87 height 14
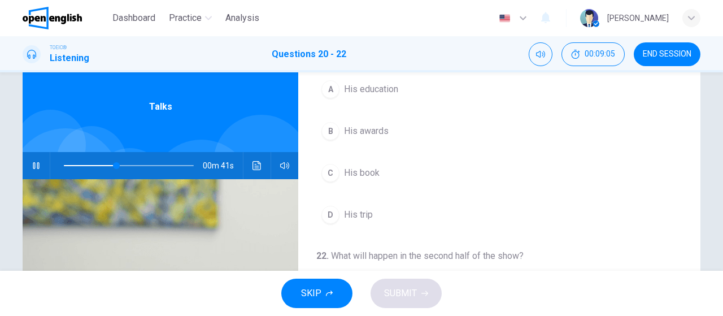
scroll to position [56, 0]
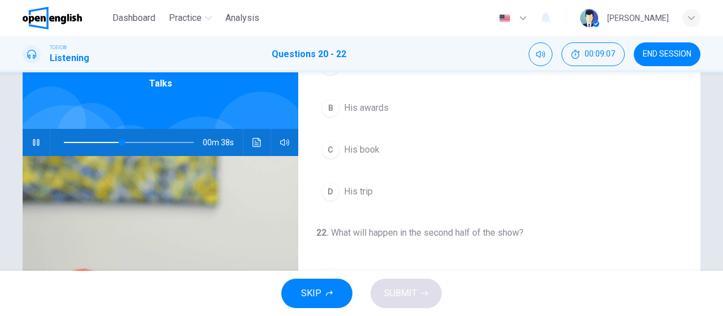
click at [363, 188] on span "His trip" at bounding box center [358, 192] width 29 height 14
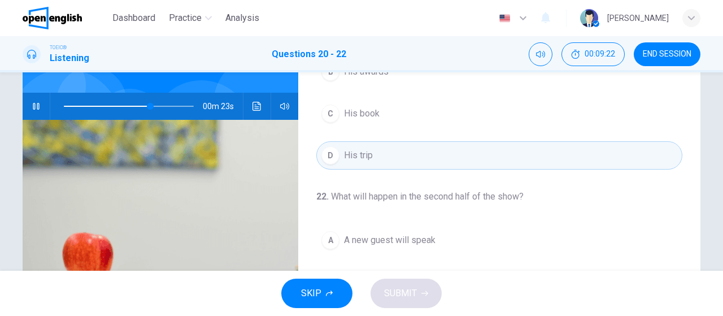
scroll to position [14, 0]
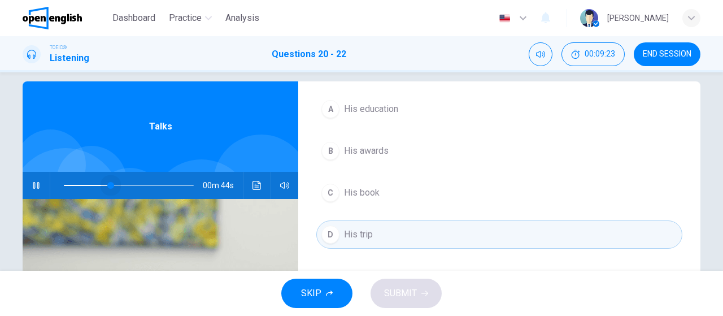
click at [107, 180] on span at bounding box center [129, 185] width 130 height 16
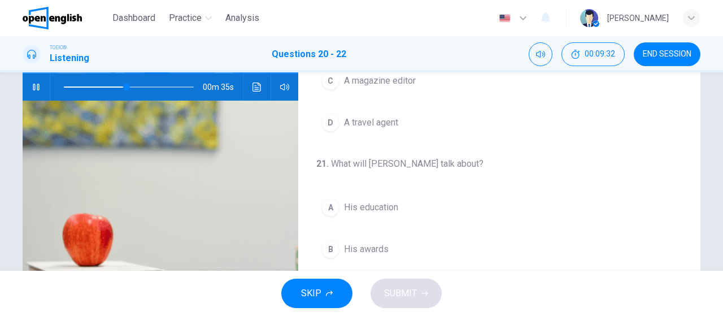
scroll to position [70, 0]
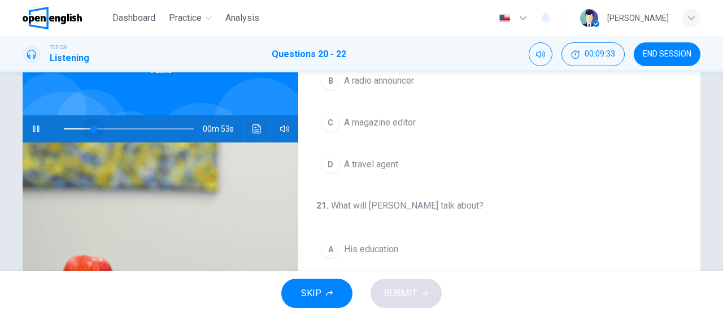
click at [91, 124] on span at bounding box center [129, 129] width 130 height 16
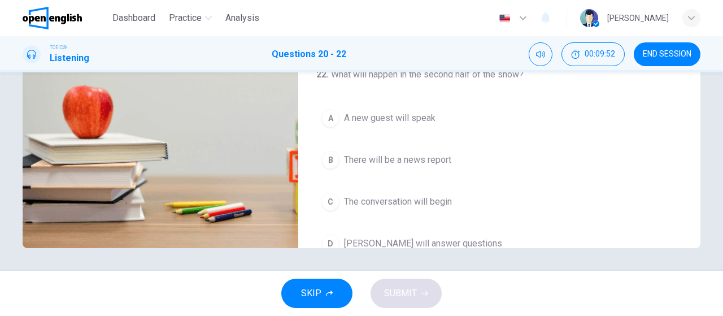
scroll to position [253, 0]
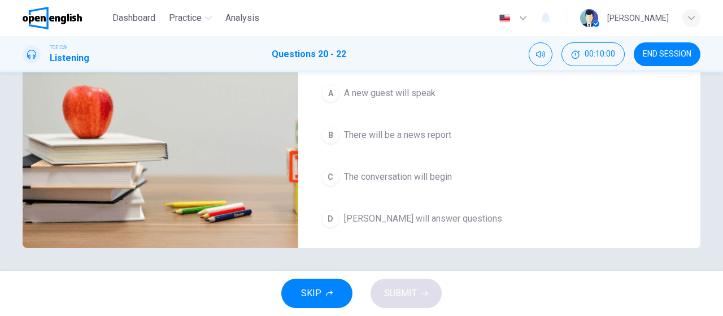
click at [456, 212] on span "[PERSON_NAME] will answer questions" at bounding box center [423, 219] width 158 height 14
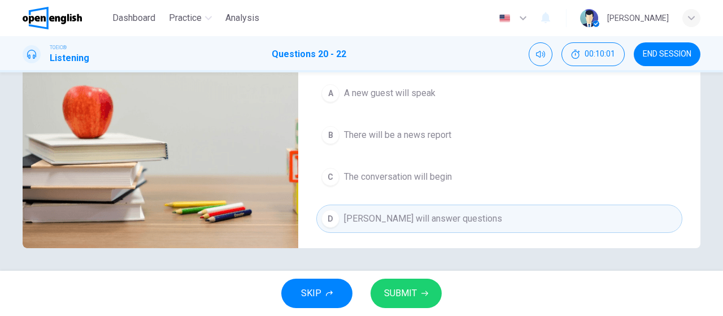
click at [405, 297] on span "SUBMIT" at bounding box center [400, 293] width 33 height 16
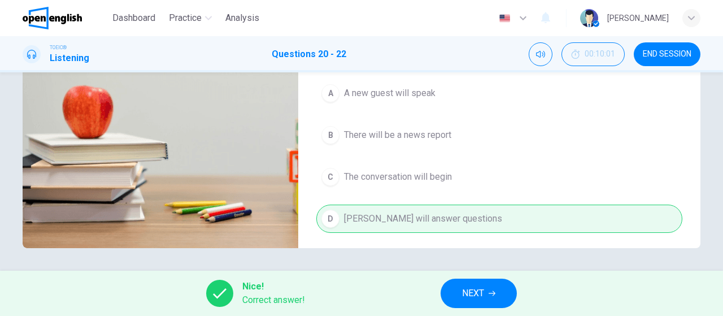
type input "**"
click at [484, 297] on span "NEXT" at bounding box center [473, 293] width 22 height 16
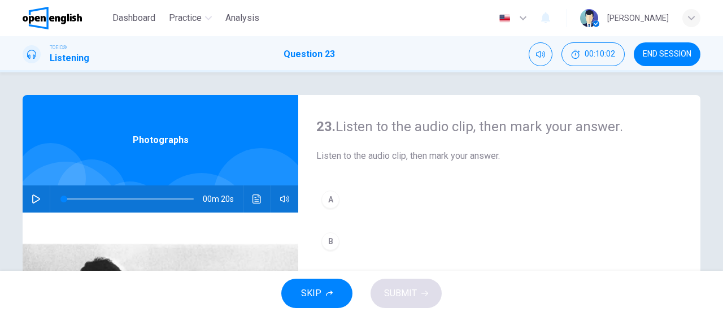
click at [34, 197] on icon "button" at bounding box center [36, 198] width 9 height 9
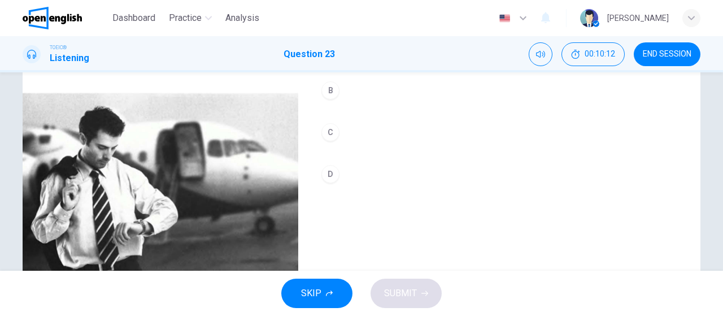
scroll to position [127, 0]
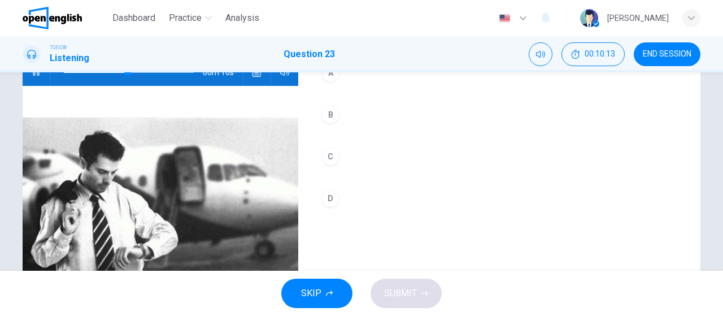
click at [331, 112] on div "B" at bounding box center [330, 115] width 18 height 18
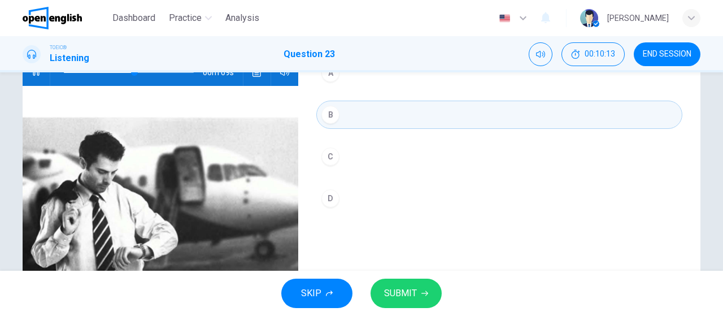
scroll to position [183, 0]
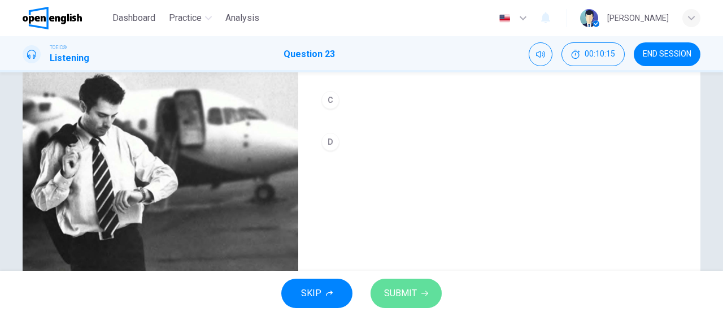
click at [420, 290] on button "SUBMIT" at bounding box center [406, 293] width 71 height 29
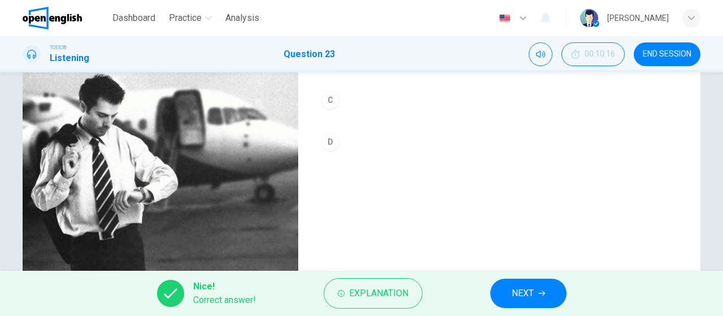
scroll to position [240, 0]
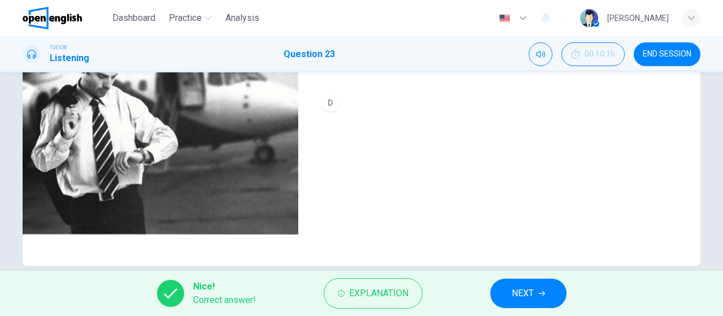
type input "**"
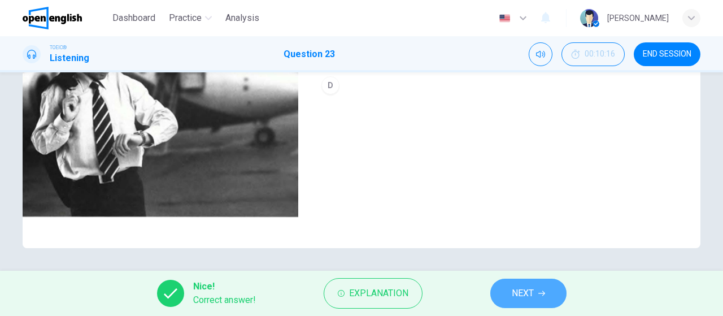
click at [528, 298] on span "NEXT" at bounding box center [523, 293] width 22 height 16
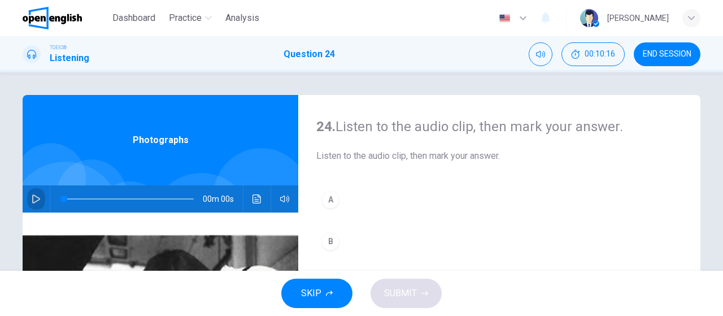
click at [33, 194] on button "button" at bounding box center [36, 198] width 18 height 27
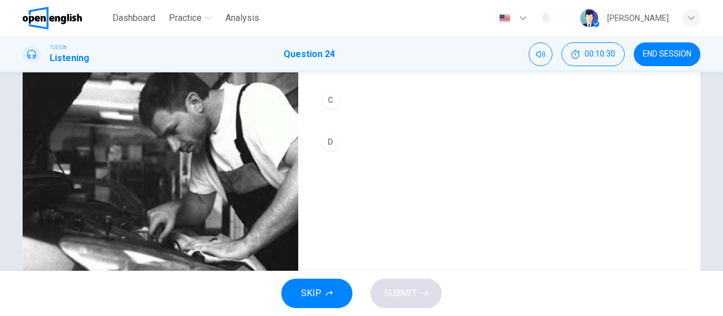
scroll to position [127, 0]
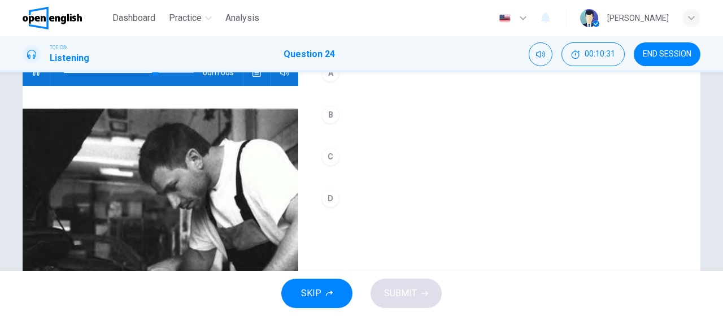
click at [325, 111] on div "B" at bounding box center [330, 115] width 18 height 18
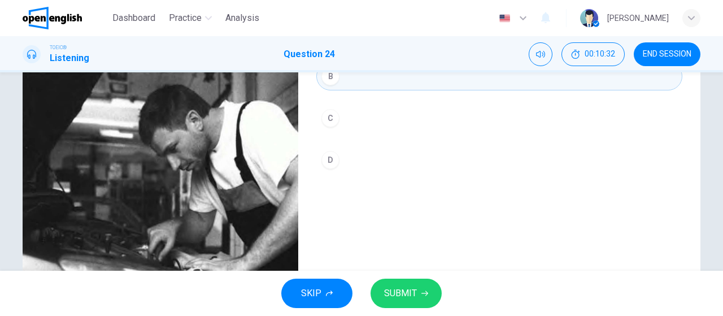
scroll to position [183, 0]
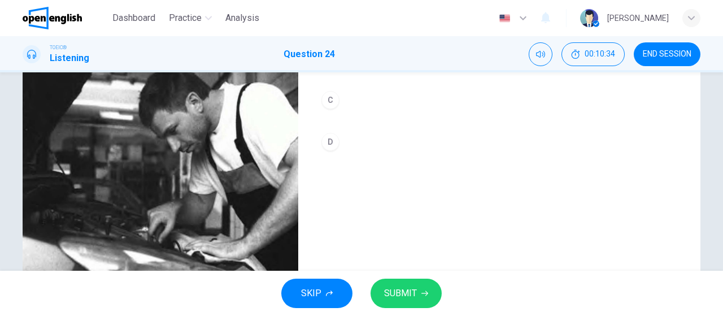
click at [410, 290] on span "SUBMIT" at bounding box center [400, 293] width 33 height 16
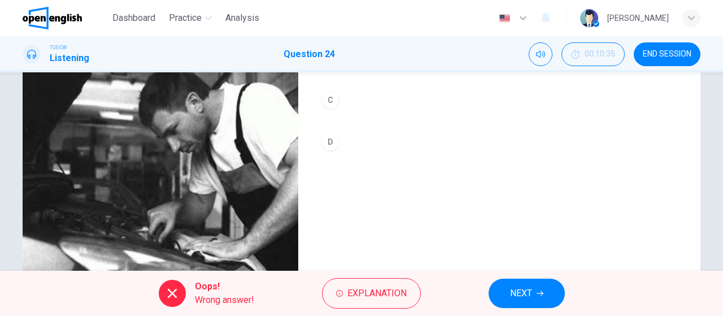
scroll to position [70, 0]
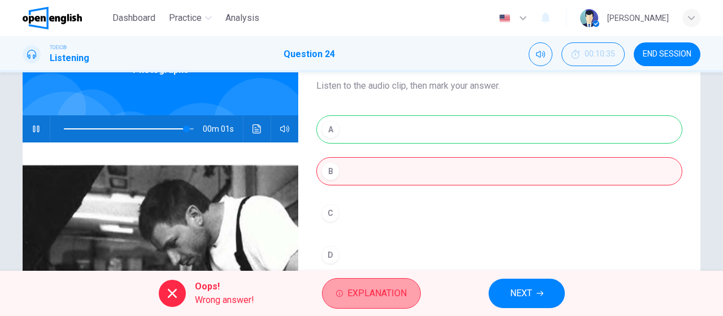
click at [375, 295] on span "Explanation" at bounding box center [376, 293] width 59 height 16
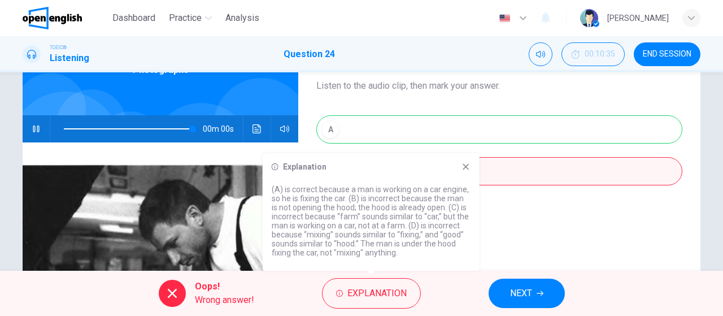
type input "*"
click at [472, 166] on div "Explanation (A) is correct because a man is working on a car engine, so he is f…" at bounding box center [371, 212] width 217 height 118
click at [468, 171] on icon at bounding box center [466, 166] width 9 height 9
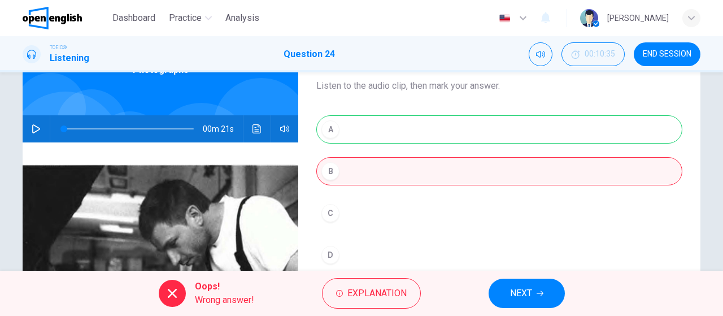
click at [516, 294] on span "NEXT" at bounding box center [521, 293] width 22 height 16
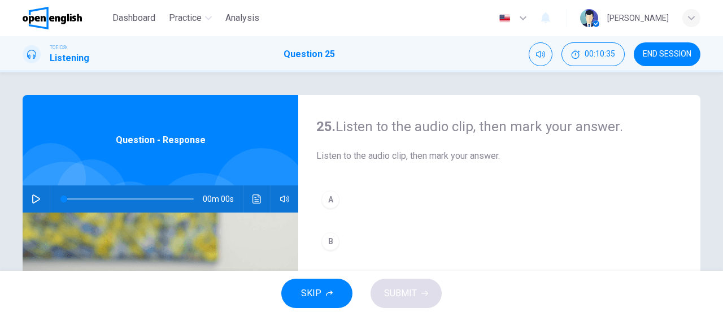
scroll to position [56, 0]
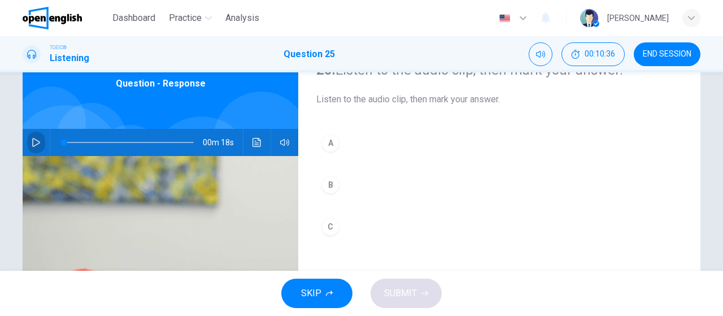
click at [32, 142] on icon "button" at bounding box center [36, 142] width 9 height 9
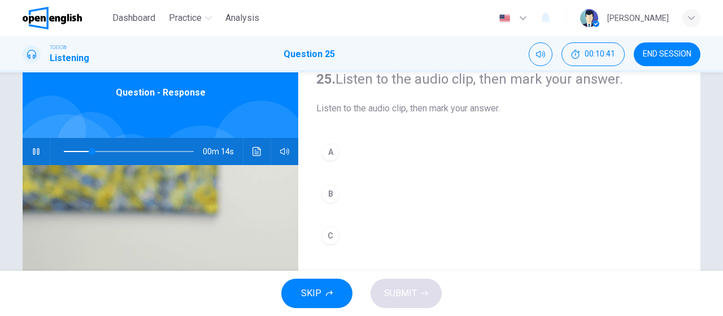
scroll to position [70, 0]
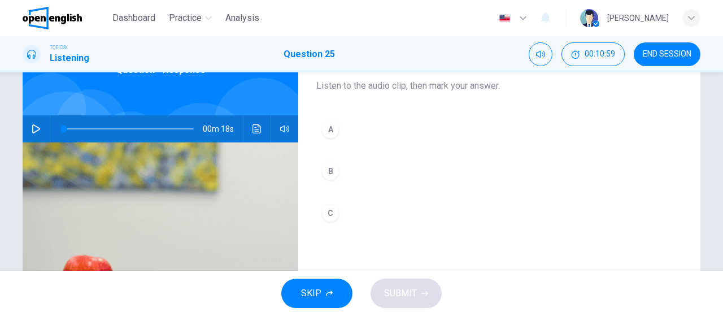
click at [33, 141] on button "button" at bounding box center [36, 128] width 18 height 27
type input "*"
click at [333, 172] on div "B" at bounding box center [330, 171] width 18 height 18
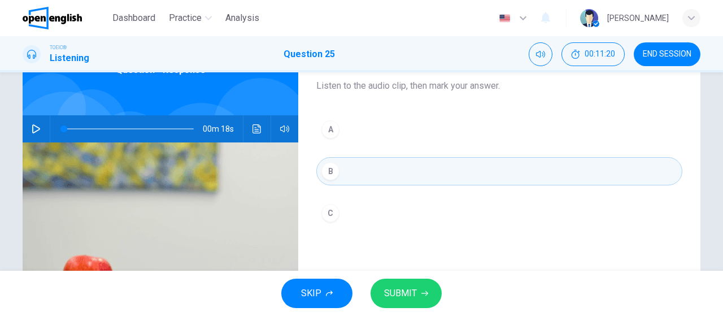
click at [421, 292] on icon "button" at bounding box center [424, 293] width 7 height 7
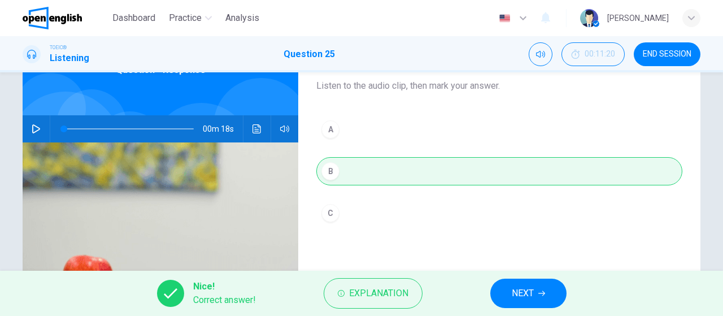
scroll to position [127, 0]
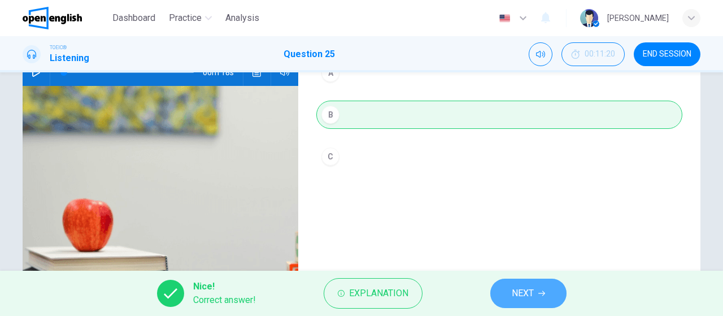
click at [506, 293] on button "NEXT" at bounding box center [528, 293] width 76 height 29
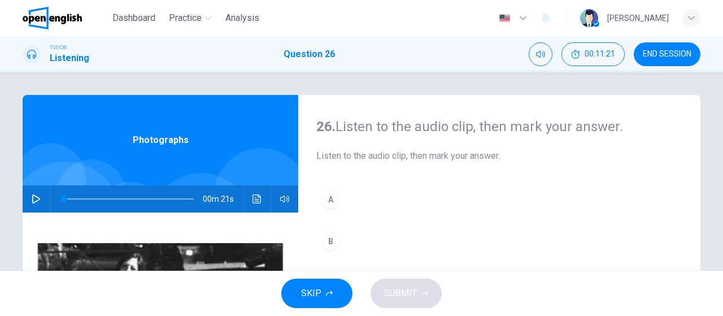
click at [28, 193] on button "button" at bounding box center [36, 198] width 18 height 27
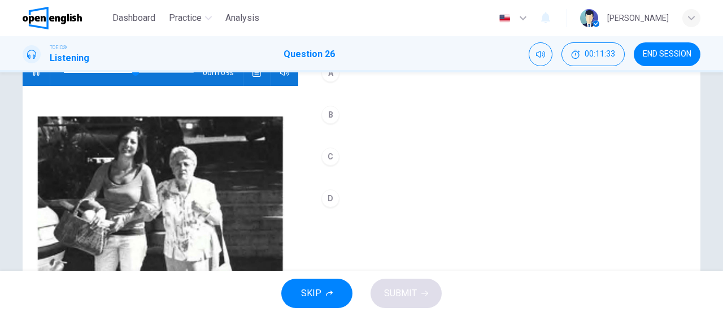
scroll to position [70, 0]
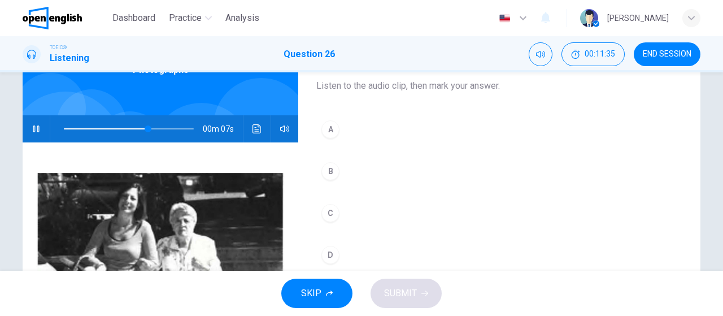
click at [329, 129] on div "A" at bounding box center [330, 129] width 18 height 18
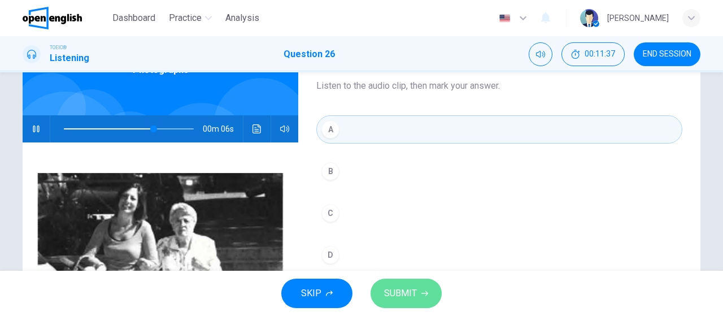
click at [406, 286] on span "SUBMIT" at bounding box center [400, 293] width 33 height 16
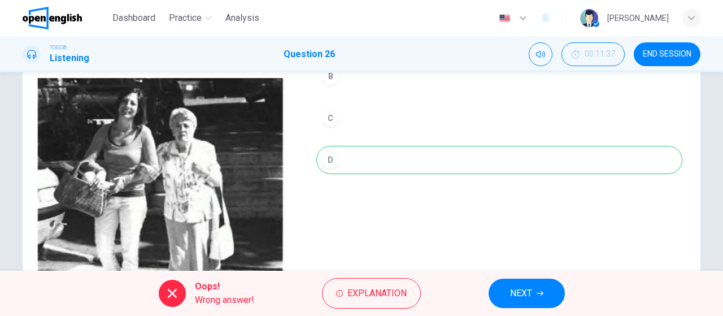
scroll to position [183, 0]
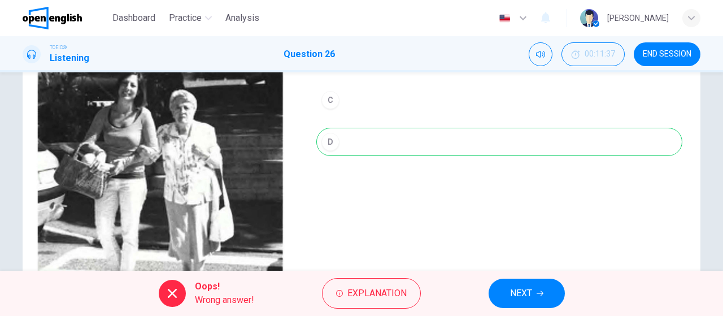
click at [453, 141] on div "A B C D" at bounding box center [499, 90] width 366 height 176
type input "**"
click at [528, 286] on span "NEXT" at bounding box center [521, 293] width 22 height 16
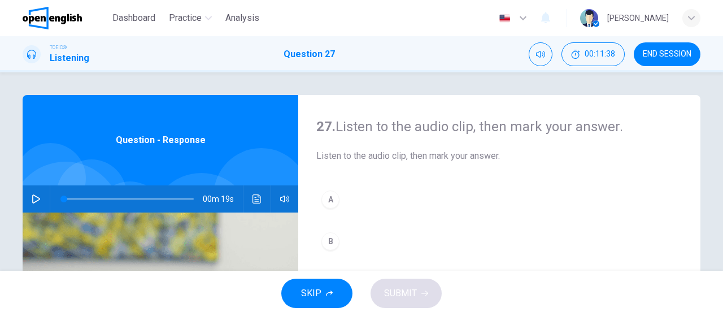
click at [31, 192] on button "button" at bounding box center [36, 198] width 18 height 27
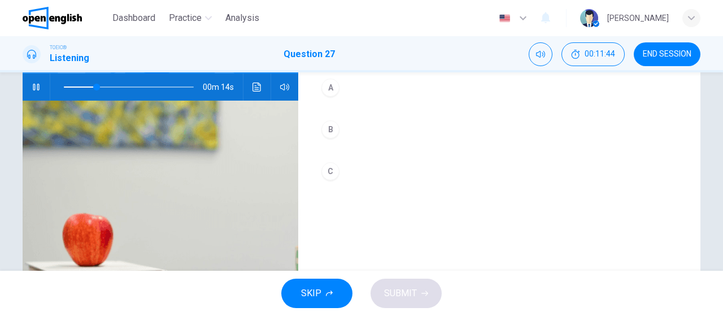
scroll to position [56, 0]
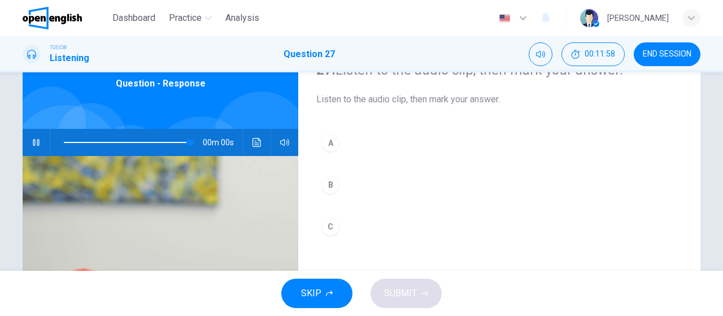
type input "*"
click at [345, 138] on button "A" at bounding box center [499, 143] width 366 height 28
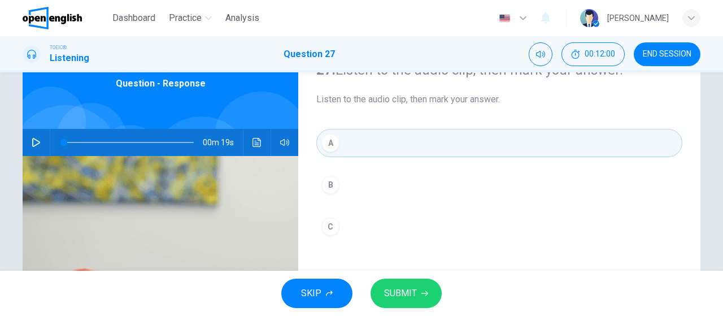
click at [395, 285] on span "SUBMIT" at bounding box center [400, 293] width 33 height 16
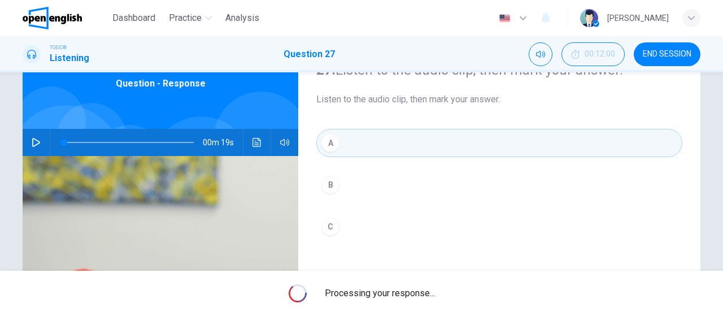
scroll to position [113, 0]
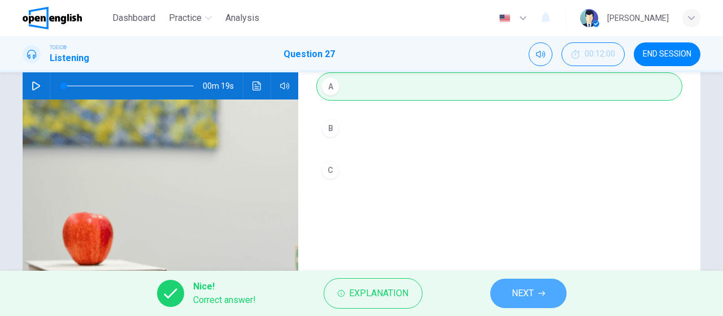
click at [534, 286] on span "NEXT" at bounding box center [523, 293] width 22 height 16
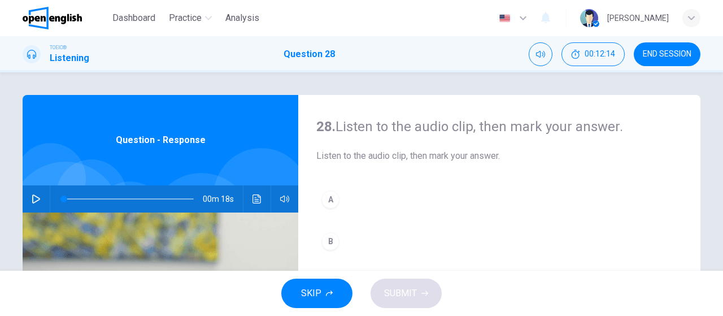
click at [32, 198] on icon "button" at bounding box center [36, 198] width 9 height 9
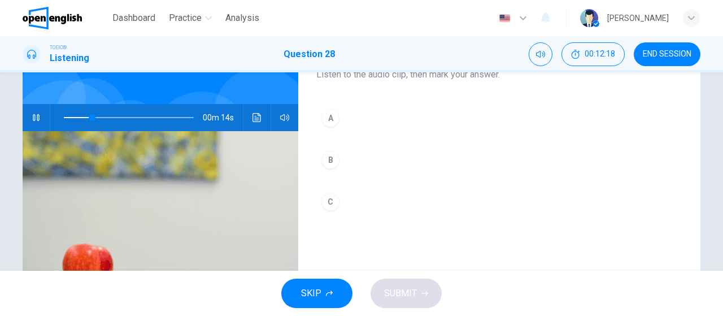
scroll to position [56, 0]
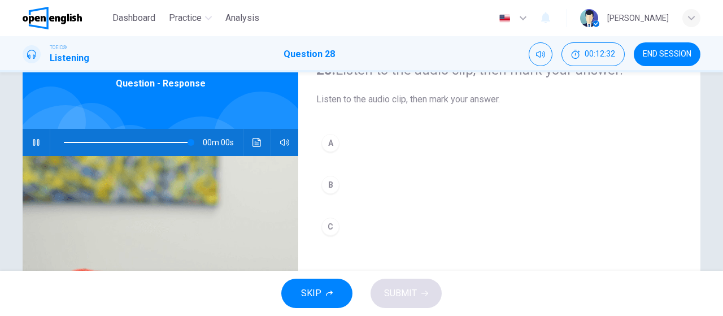
type input "*"
click at [355, 229] on button "C" at bounding box center [499, 226] width 366 height 28
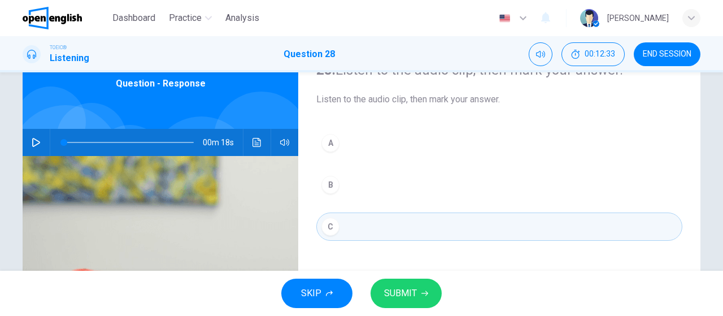
click at [394, 293] on span "SUBMIT" at bounding box center [400, 293] width 33 height 16
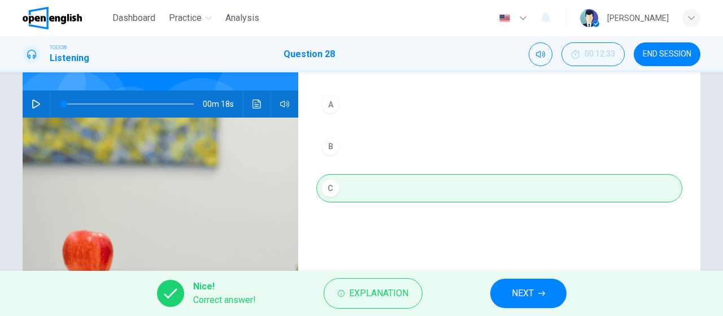
scroll to position [113, 0]
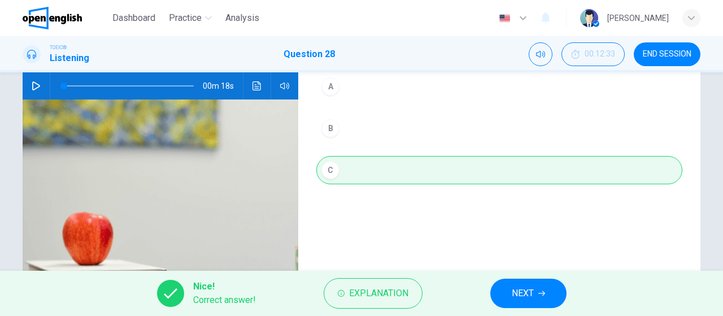
click at [540, 292] on icon "button" at bounding box center [541, 293] width 7 height 7
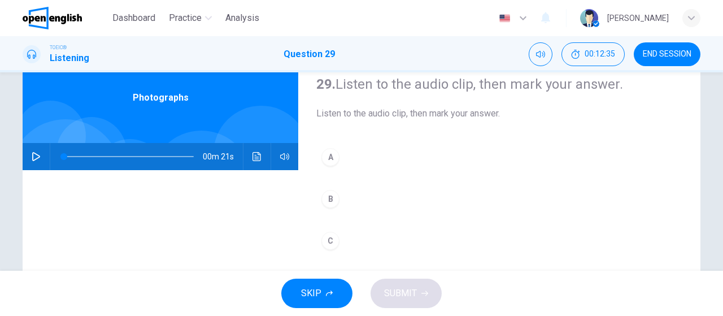
scroll to position [56, 0]
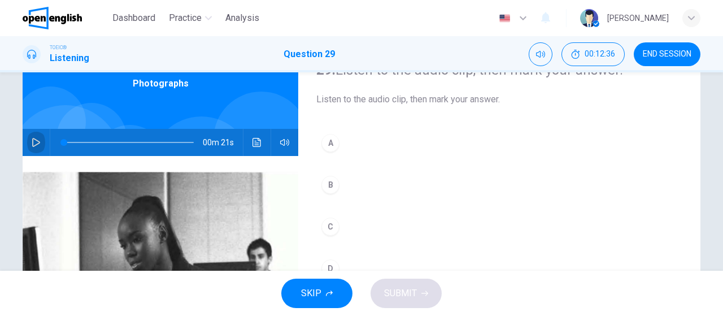
click at [32, 141] on icon "button" at bounding box center [36, 142] width 9 height 9
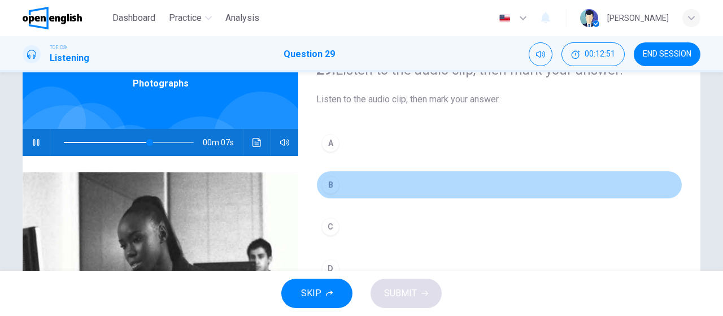
click at [330, 182] on div "B" at bounding box center [330, 185] width 18 height 18
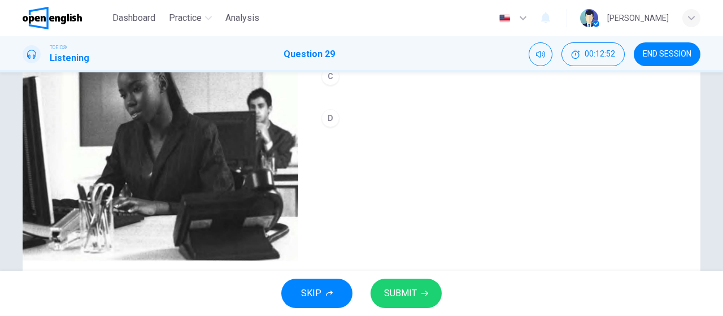
scroll to position [226, 0]
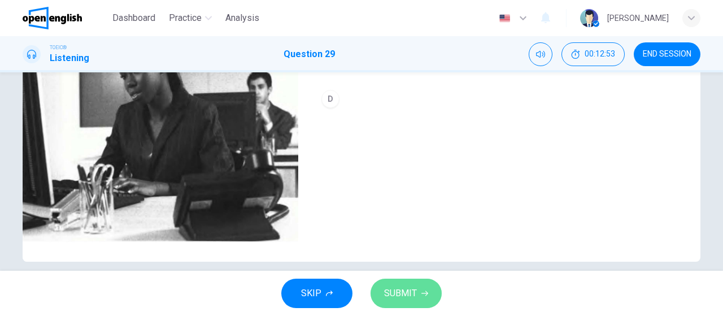
click at [397, 301] on span "SUBMIT" at bounding box center [400, 293] width 33 height 16
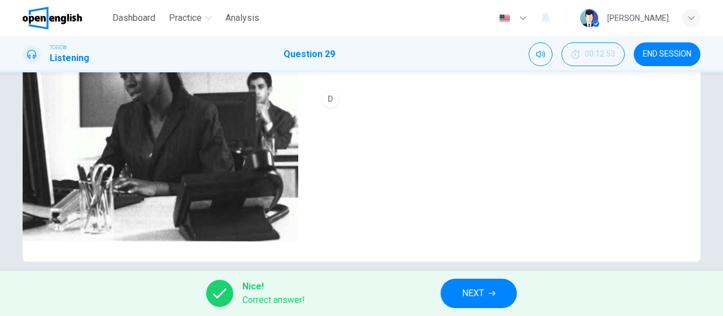
type input "**"
click at [494, 292] on icon "button" at bounding box center [492, 293] width 7 height 7
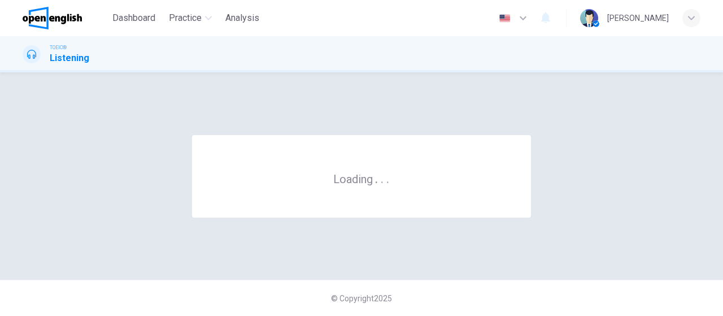
scroll to position [0, 0]
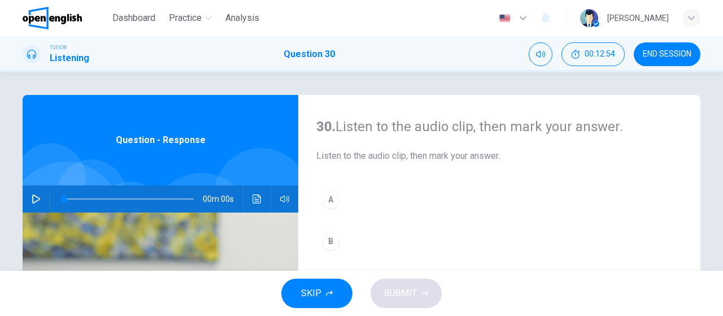
click at [32, 205] on button "button" at bounding box center [36, 198] width 18 height 27
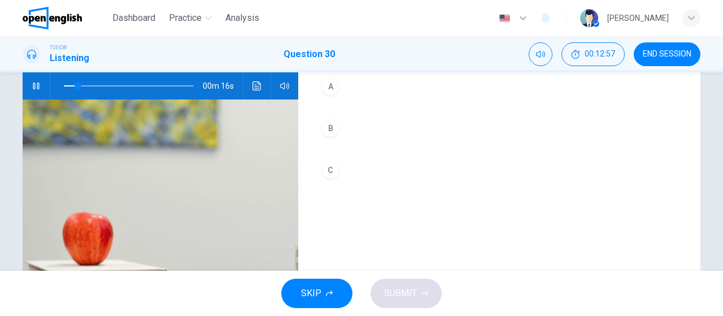
scroll to position [56, 0]
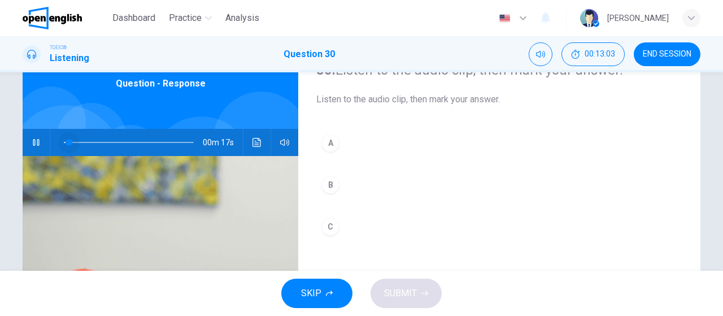
drag, startPoint x: 101, startPoint y: 143, endPoint x: 66, endPoint y: 148, distance: 35.4
click at [66, 146] on span at bounding box center [69, 142] width 7 height 7
click at [333, 142] on div "A" at bounding box center [330, 143] width 18 height 18
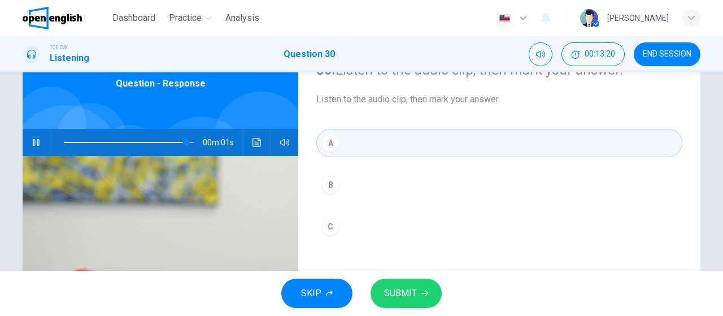
type input "*"
click at [397, 289] on span "SUBMIT" at bounding box center [400, 293] width 33 height 16
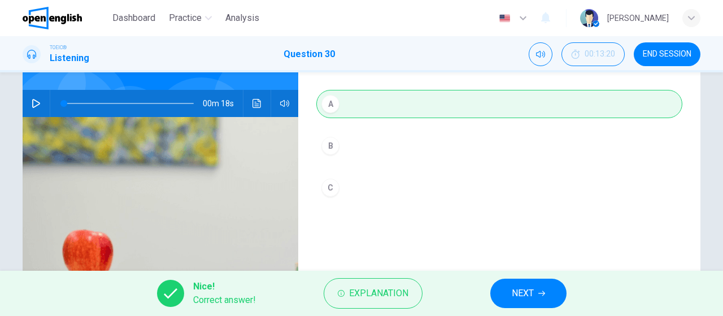
scroll to position [113, 0]
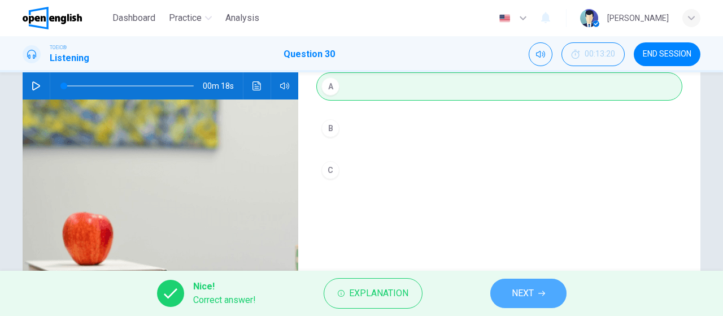
click at [549, 288] on button "NEXT" at bounding box center [528, 293] width 76 height 29
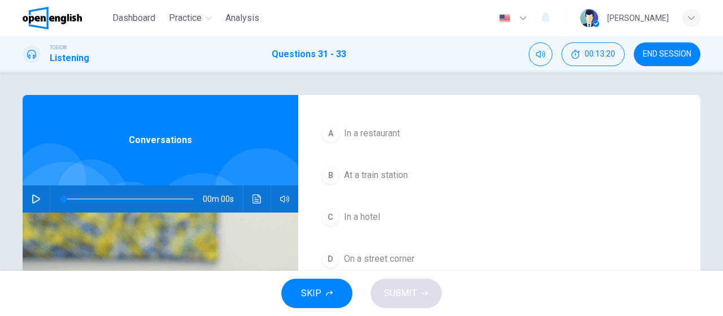
scroll to position [56, 0]
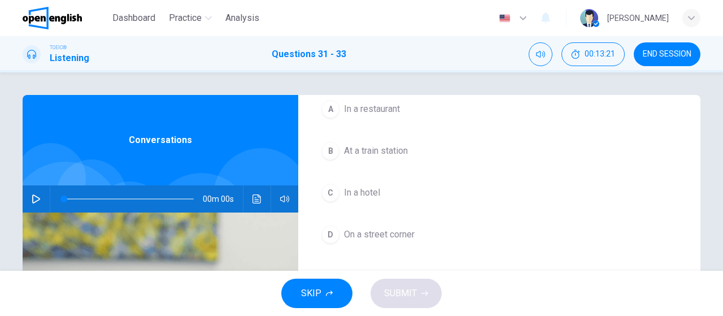
click at [34, 199] on icon "button" at bounding box center [36, 198] width 9 height 9
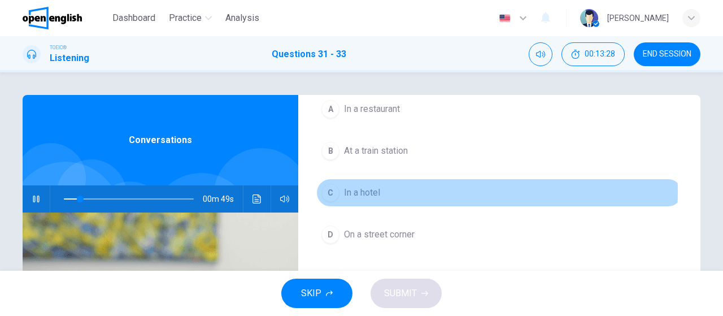
click at [369, 190] on span "In a hotel" at bounding box center [362, 193] width 36 height 14
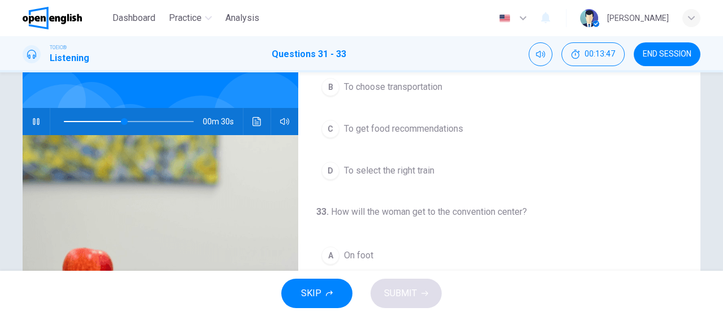
scroll to position [113, 0]
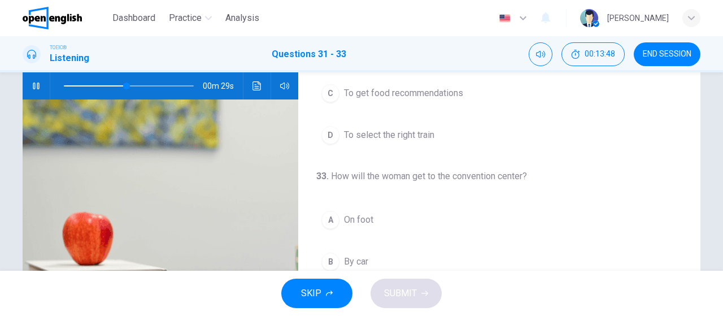
click at [417, 121] on button "D To select the right train" at bounding box center [499, 135] width 366 height 28
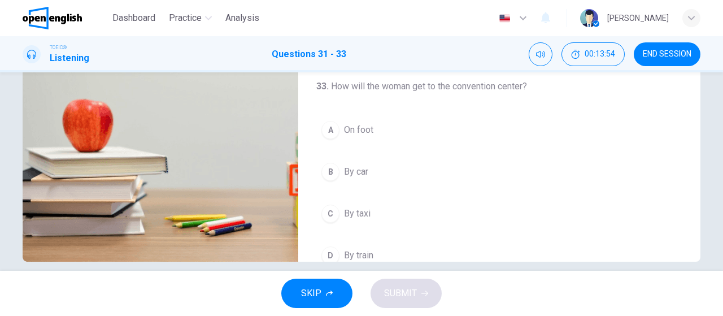
scroll to position [253, 0]
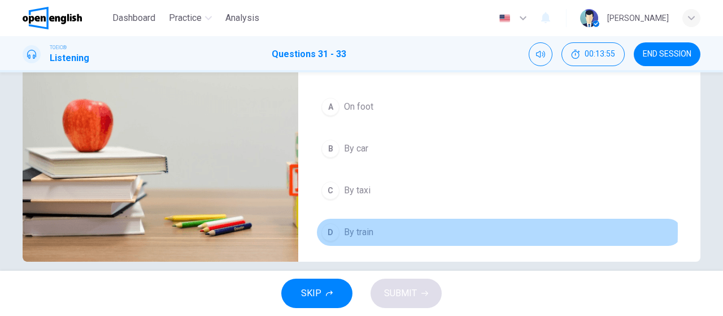
click at [360, 227] on span "By train" at bounding box center [358, 232] width 29 height 14
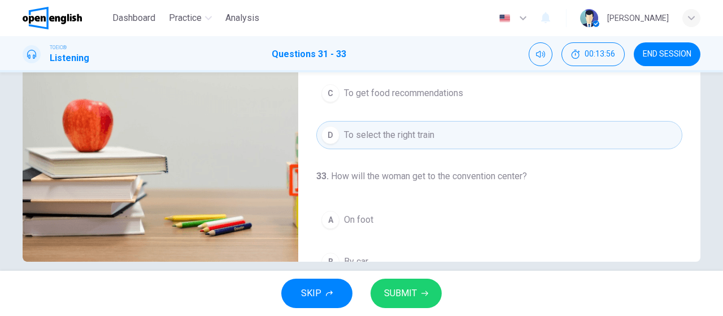
scroll to position [84, 0]
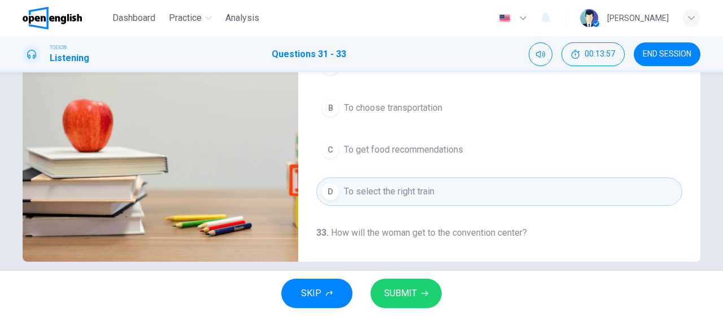
click at [399, 101] on span "To choose transportation" at bounding box center [393, 108] width 98 height 14
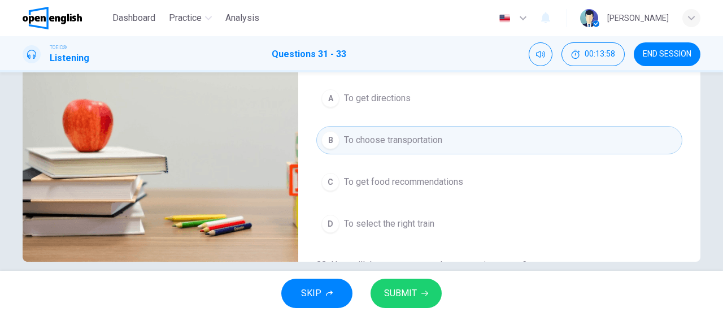
scroll to position [27, 0]
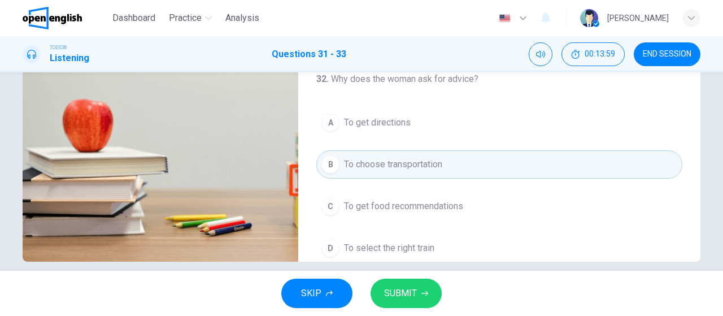
click at [411, 289] on span "SUBMIT" at bounding box center [400, 293] width 33 height 16
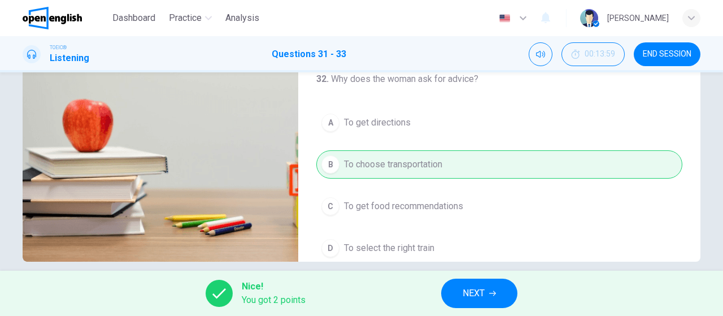
type input "**"
click at [495, 299] on button "NEXT" at bounding box center [479, 293] width 76 height 29
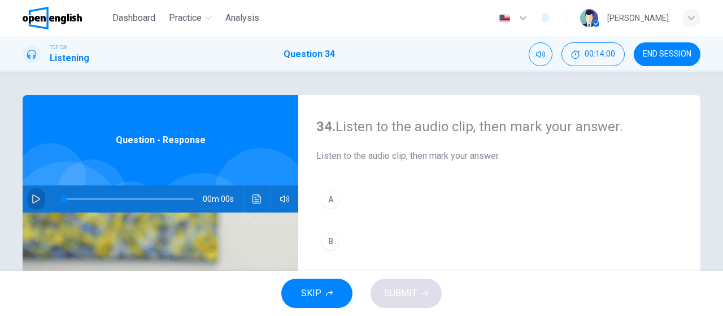
click at [32, 202] on icon "button" at bounding box center [36, 198] width 9 height 9
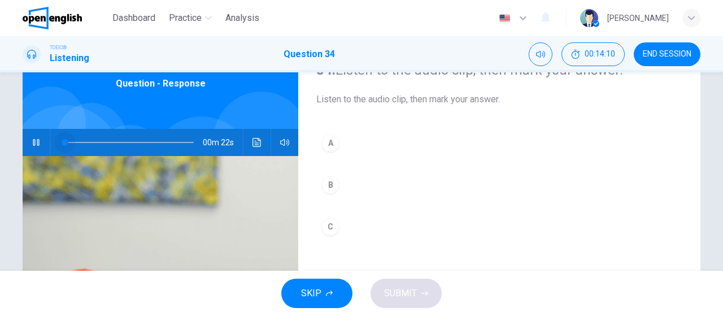
drag, startPoint x: 113, startPoint y: 144, endPoint x: 63, endPoint y: 143, distance: 50.3
click at [63, 143] on span at bounding box center [65, 142] width 7 height 7
click at [389, 141] on button "A" at bounding box center [499, 143] width 366 height 28
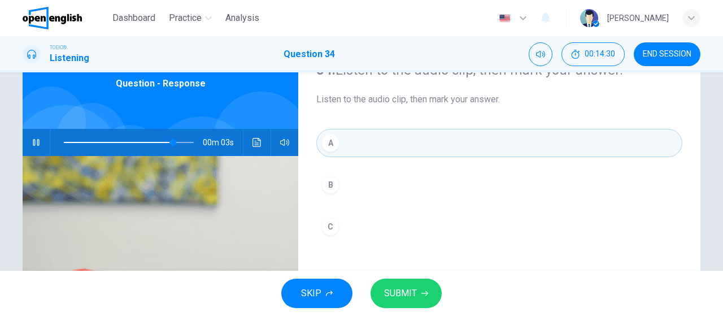
click at [388, 298] on span "SUBMIT" at bounding box center [400, 293] width 33 height 16
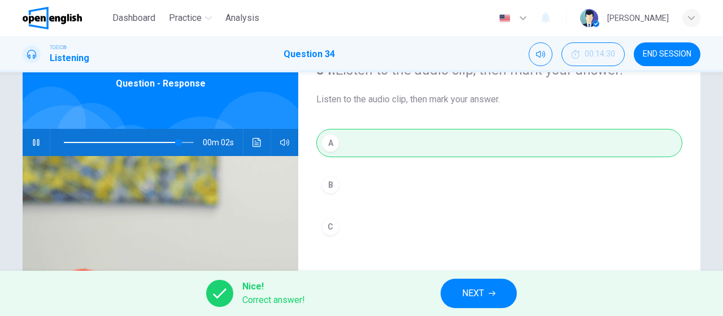
type input "**"
click at [667, 51] on span "END SESSION" at bounding box center [667, 54] width 49 height 9
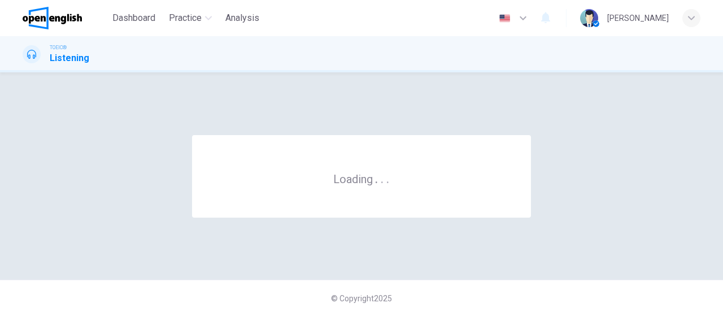
scroll to position [0, 0]
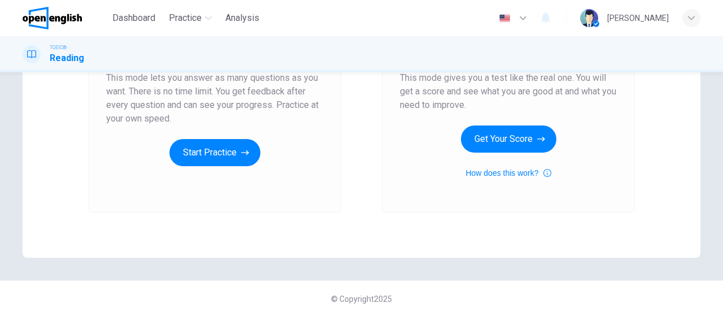
scroll to position [230, 0]
click at [238, 18] on span "Analysis" at bounding box center [242, 18] width 34 height 14
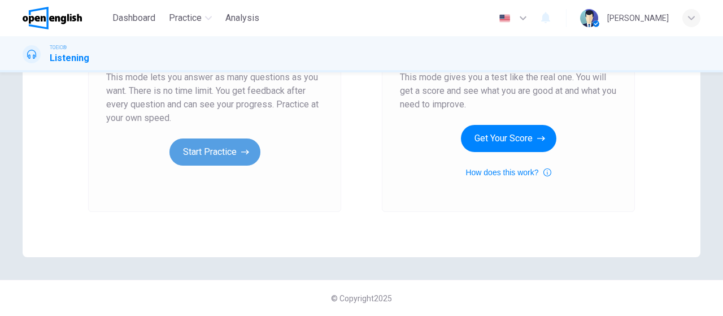
click at [227, 152] on button "Start Practice" at bounding box center [214, 151] width 91 height 27
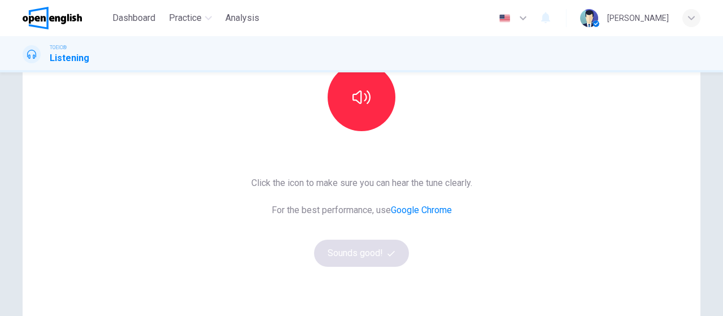
scroll to position [113, 0]
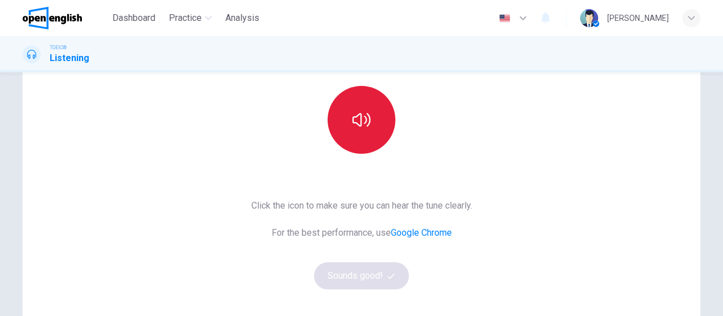
click at [367, 125] on icon "button" at bounding box center [362, 120] width 18 height 18
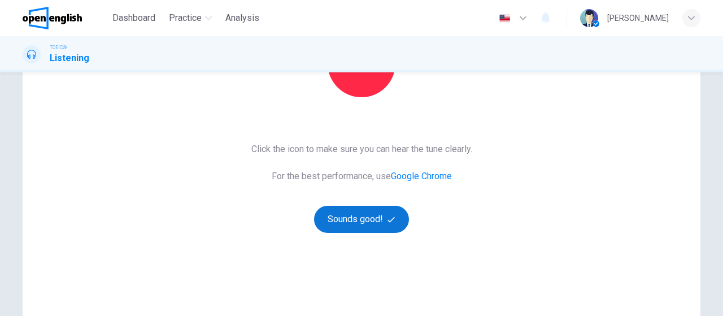
scroll to position [230, 0]
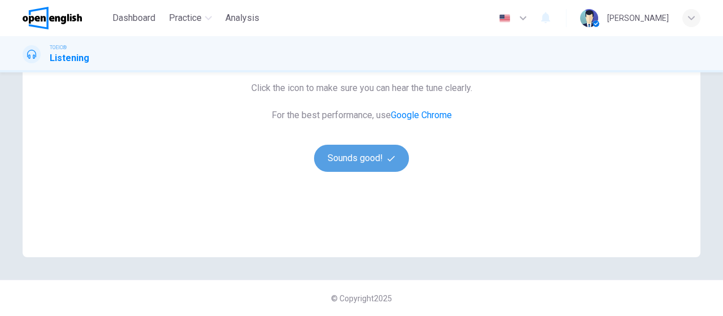
click at [369, 156] on button "Sounds good!" at bounding box center [361, 158] width 95 height 27
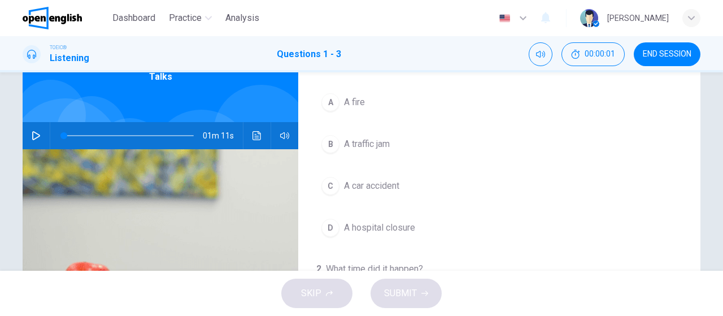
scroll to position [61, 0]
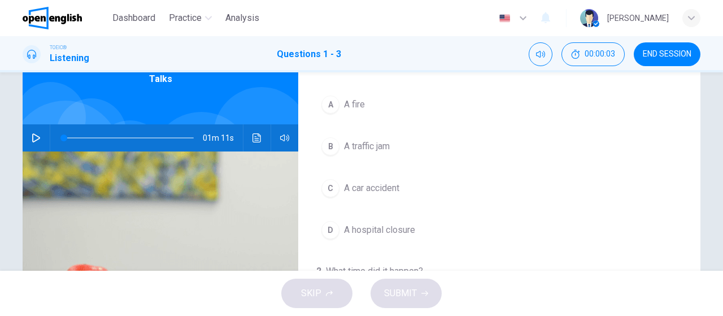
click at [33, 142] on icon "button" at bounding box center [36, 137] width 9 height 9
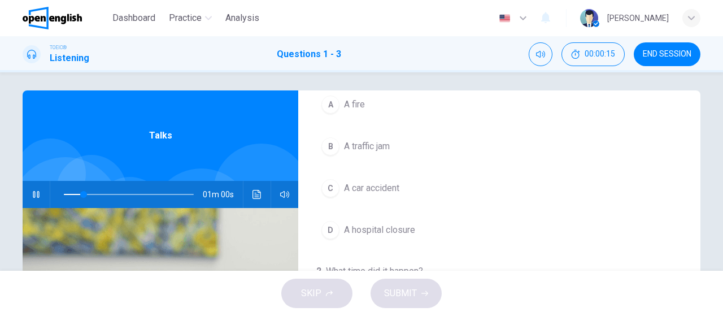
scroll to position [113, 0]
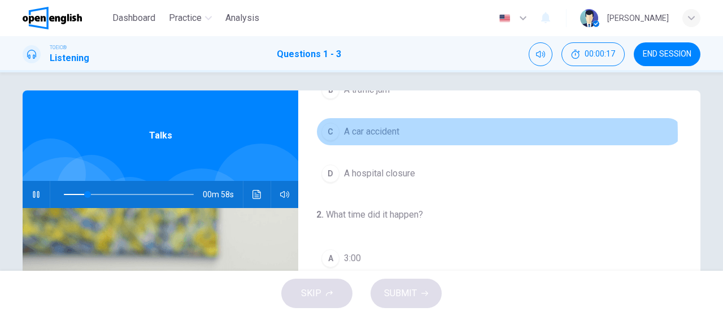
click at [402, 133] on button "C A car accident" at bounding box center [499, 132] width 366 height 28
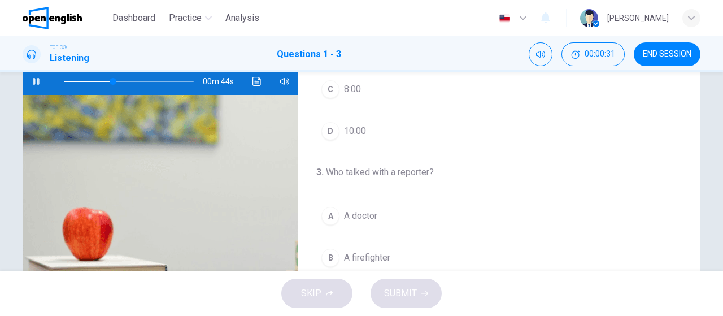
scroll to position [253, 0]
click at [354, 250] on span "A firefighter" at bounding box center [367, 257] width 46 height 14
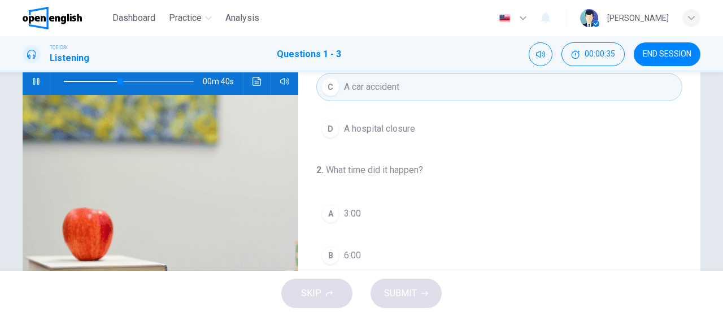
scroll to position [27, 0]
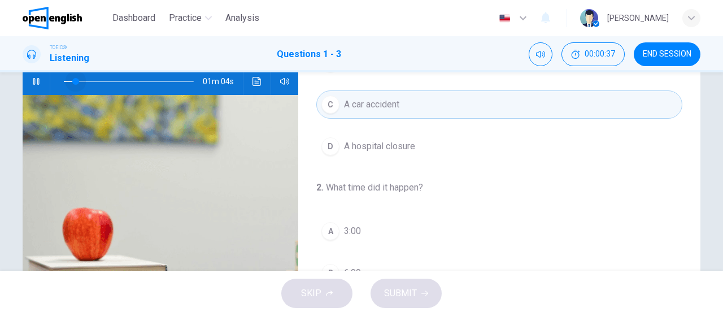
drag, startPoint x: 119, startPoint y: 83, endPoint x: 65, endPoint y: 84, distance: 53.7
click at [72, 84] on span at bounding box center [75, 81] width 7 height 7
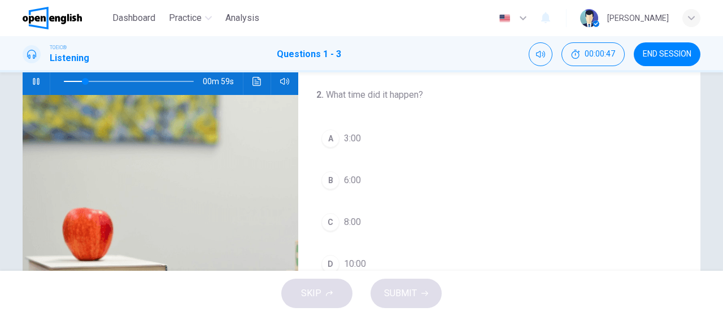
scroll to position [113, 0]
drag, startPoint x: 85, startPoint y: 81, endPoint x: 36, endPoint y: 81, distance: 49.2
click at [36, 81] on div "01m 11s" at bounding box center [161, 81] width 276 height 27
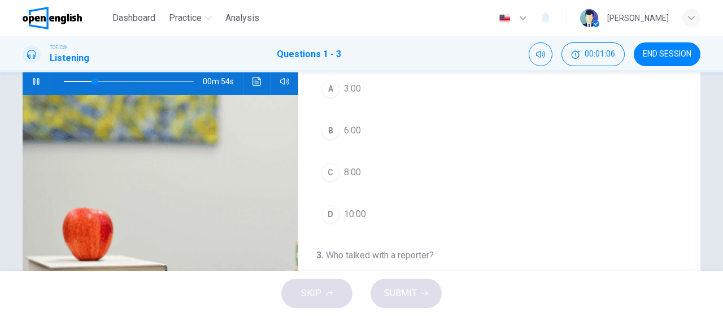
drag, startPoint x: 366, startPoint y: 171, endPoint x: 359, endPoint y: 171, distance: 7.3
click at [363, 171] on button "C 8:00" at bounding box center [499, 172] width 366 height 28
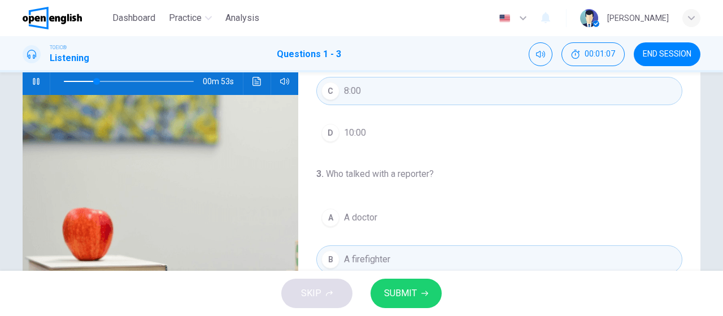
scroll to position [253, 0]
click at [414, 292] on span "SUBMIT" at bounding box center [400, 293] width 33 height 16
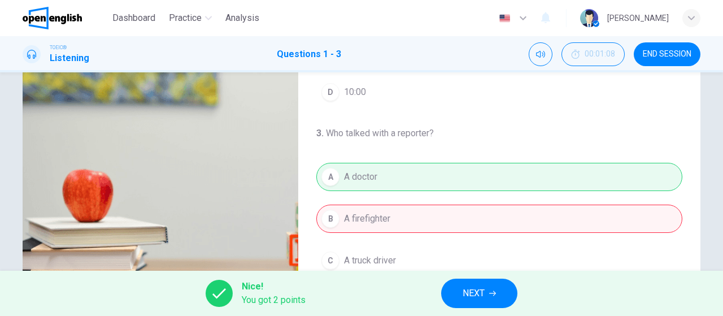
scroll to position [174, 0]
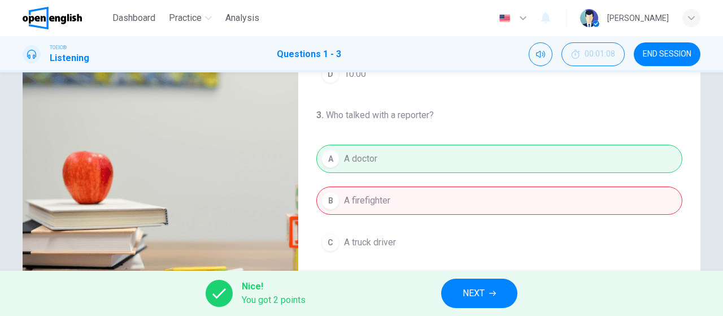
type input "**"
click at [464, 286] on span "NEXT" at bounding box center [474, 293] width 22 height 16
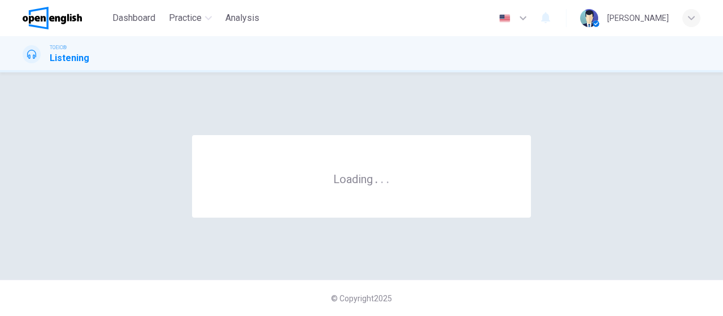
scroll to position [0, 0]
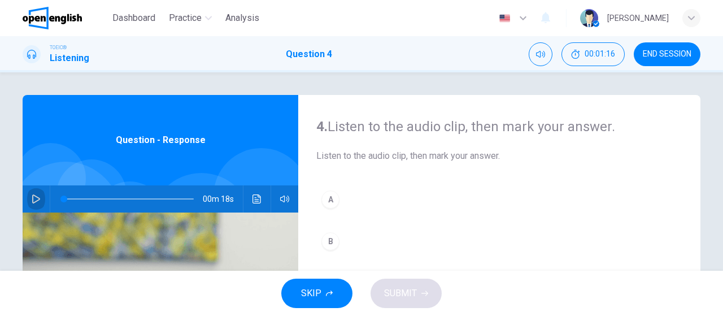
click at [34, 190] on button "button" at bounding box center [36, 198] width 18 height 27
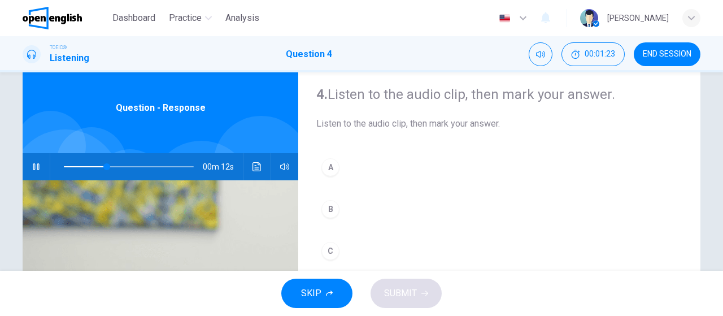
scroll to position [56, 0]
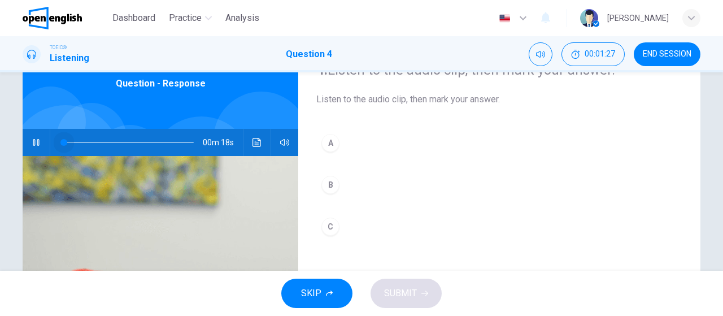
click at [64, 144] on span at bounding box center [129, 142] width 130 height 16
type input "*"
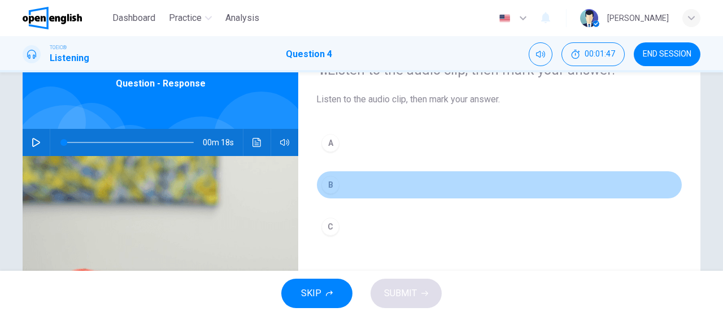
click at [333, 180] on div "B" at bounding box center [330, 185] width 18 height 18
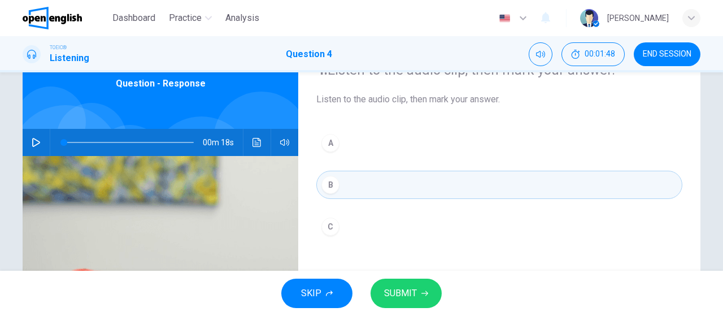
click at [409, 294] on span "SUBMIT" at bounding box center [400, 293] width 33 height 16
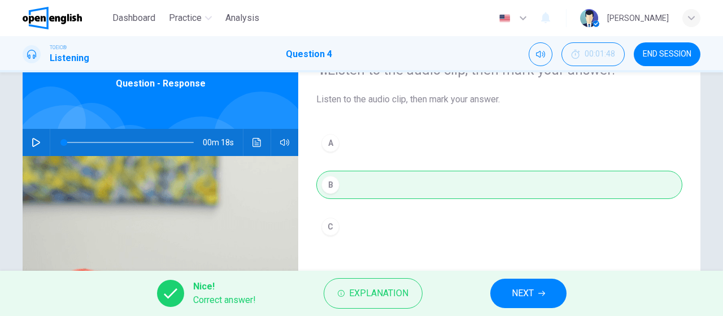
click at [529, 285] on span "NEXT" at bounding box center [523, 293] width 22 height 16
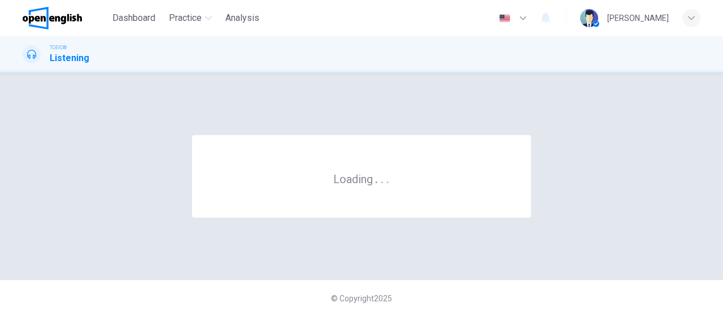
scroll to position [0, 0]
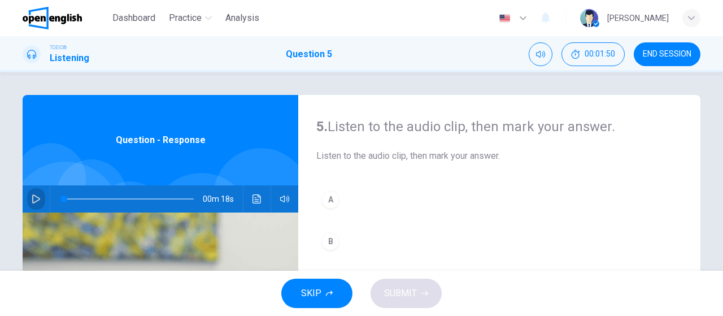
click at [32, 196] on icon "button" at bounding box center [36, 198] width 8 height 9
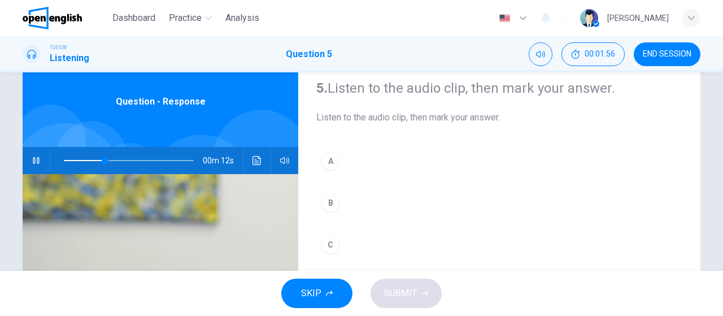
scroll to position [56, 0]
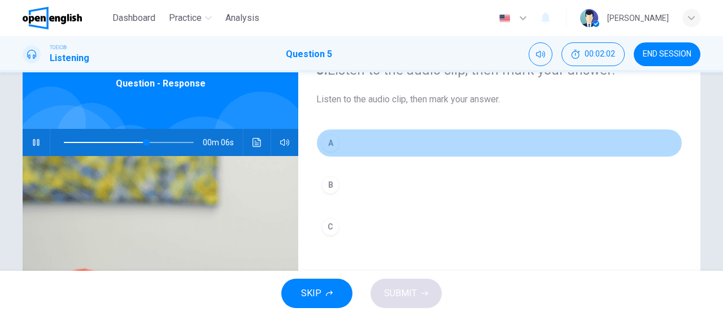
click at [333, 142] on div "A" at bounding box center [330, 143] width 18 height 18
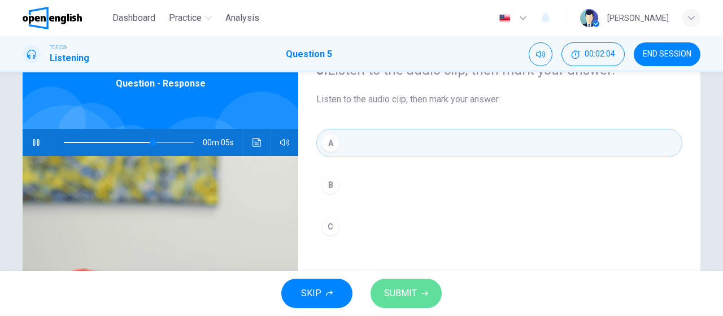
click at [410, 288] on span "SUBMIT" at bounding box center [400, 293] width 33 height 16
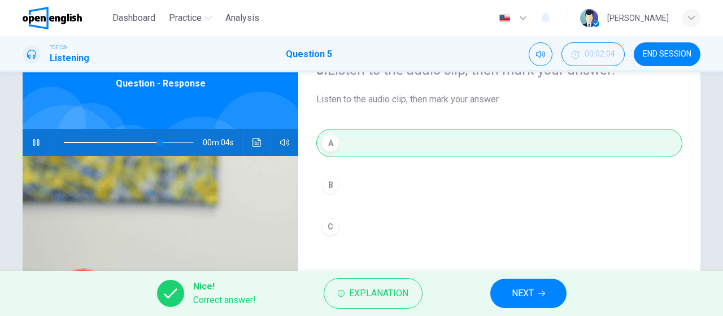
type input "**"
click at [533, 291] on span "NEXT" at bounding box center [523, 293] width 22 height 16
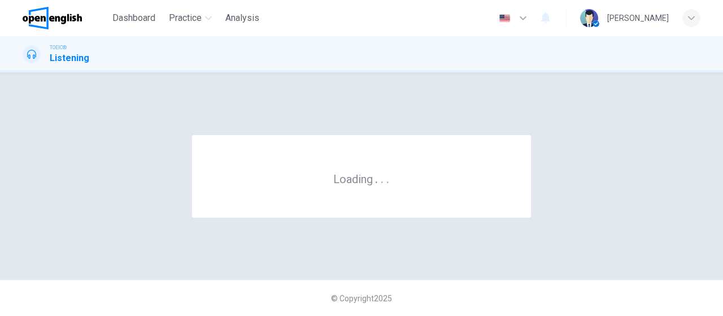
scroll to position [0, 0]
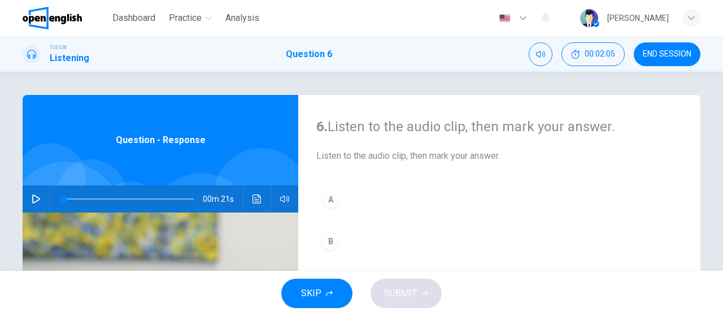
click at [37, 195] on icon "button" at bounding box center [36, 198] width 9 height 9
type input "**"
click at [660, 51] on span "END SESSION" at bounding box center [667, 54] width 49 height 9
